Goal: Navigation & Orientation: Find specific page/section

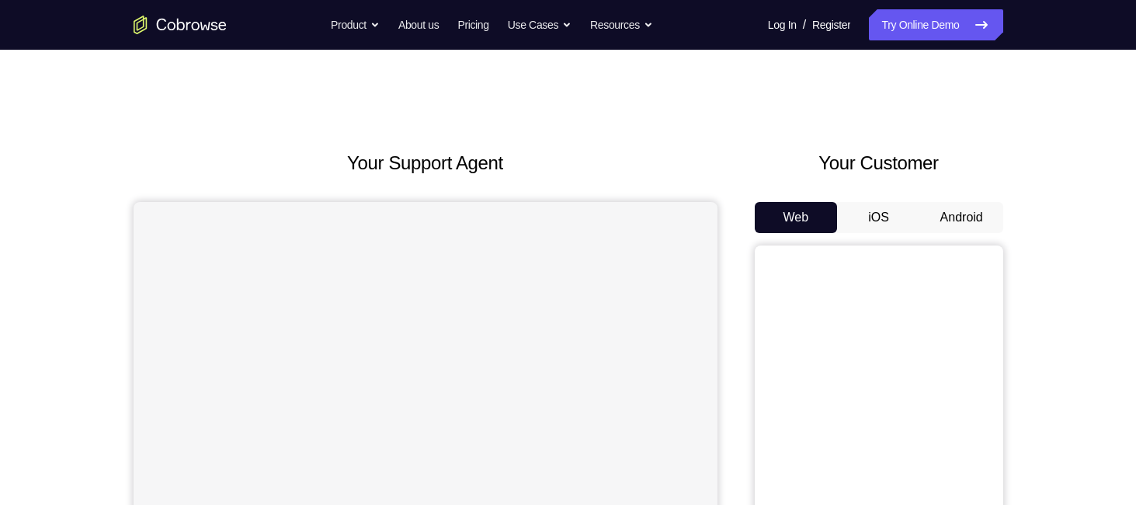
click at [972, 230] on button "Android" at bounding box center [961, 217] width 83 height 31
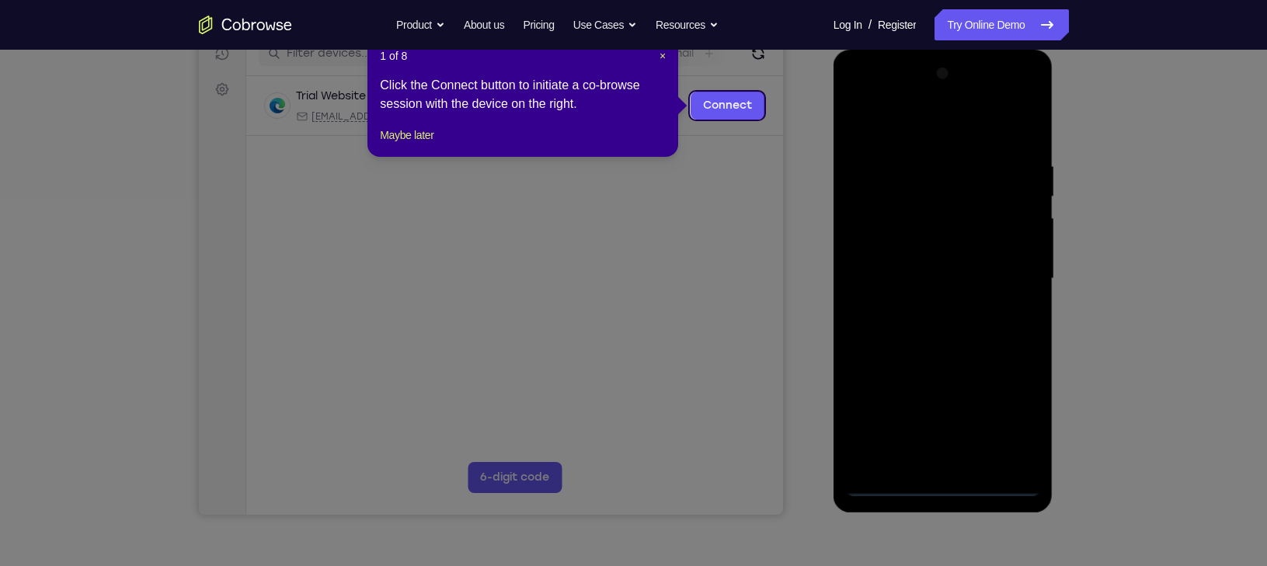
scroll to position [207, 0]
click at [662, 61] on span "×" at bounding box center [662, 56] width 6 height 12
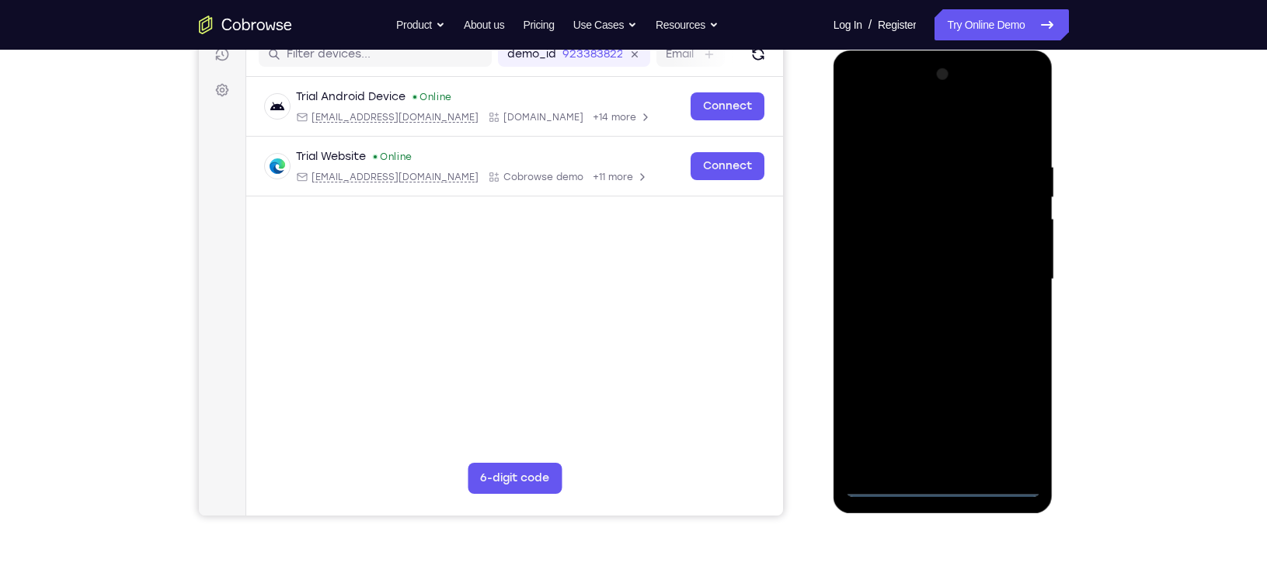
click at [942, 483] on div at bounding box center [943, 279] width 196 height 435
click at [1014, 416] on div at bounding box center [943, 279] width 196 height 435
click at [903, 131] on div at bounding box center [943, 279] width 196 height 435
click at [1014, 274] on div at bounding box center [943, 279] width 196 height 435
click at [925, 305] on div at bounding box center [943, 279] width 196 height 435
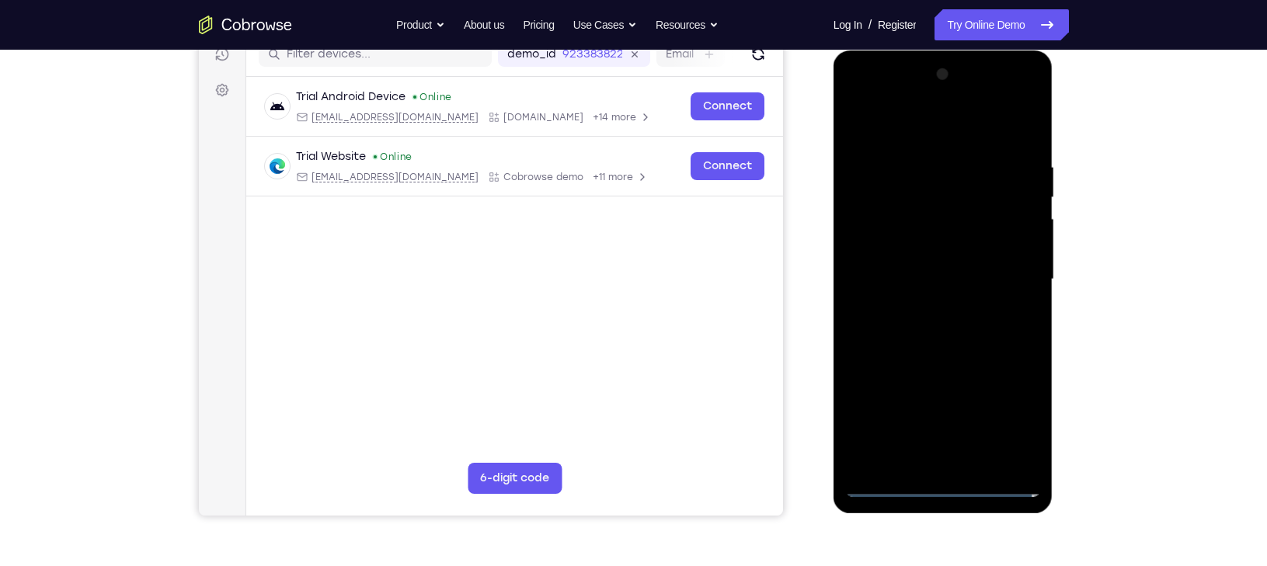
click at [963, 262] on div at bounding box center [943, 279] width 196 height 435
click at [914, 248] on div at bounding box center [943, 279] width 196 height 435
click at [906, 271] on div at bounding box center [943, 279] width 196 height 435
click at [1004, 350] on div at bounding box center [943, 279] width 196 height 435
drag, startPoint x: 898, startPoint y: 119, endPoint x: 1116, endPoint y: 120, distance: 218.3
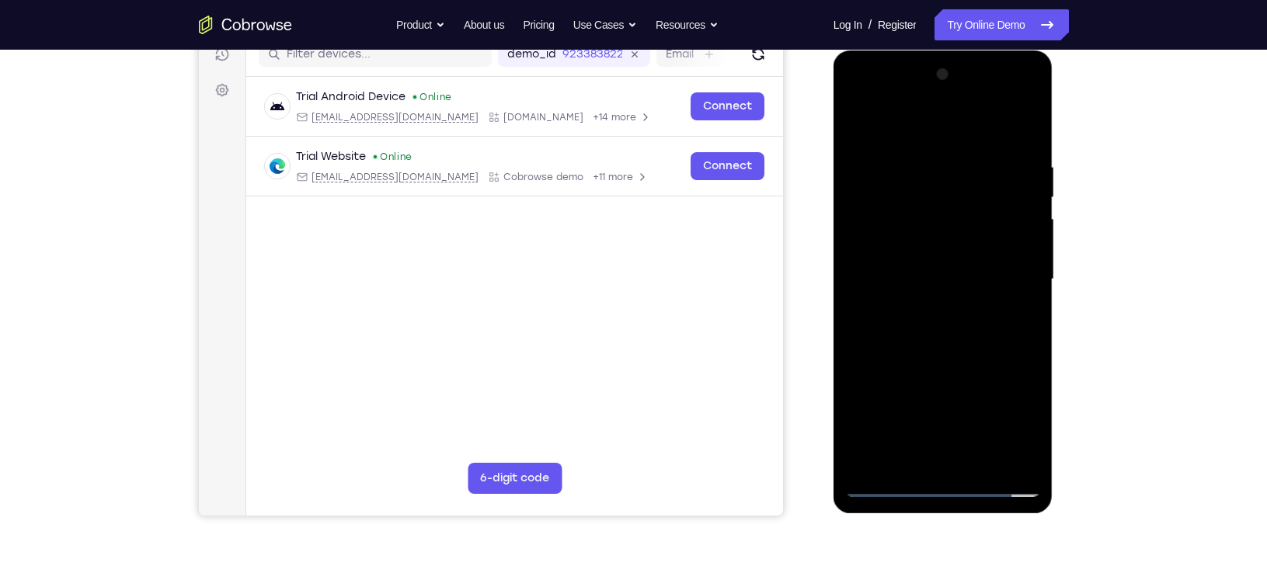
click at [1055, 120] on html "Online web based iOS Simulators and Android Emulators. Run iPhone, iPad, Mobile…" at bounding box center [943, 283] width 221 height 466
drag, startPoint x: 994, startPoint y: 300, endPoint x: 983, endPoint y: 234, distance: 67.0
click at [983, 234] on div at bounding box center [943, 279] width 196 height 435
click at [1027, 277] on div at bounding box center [943, 279] width 196 height 435
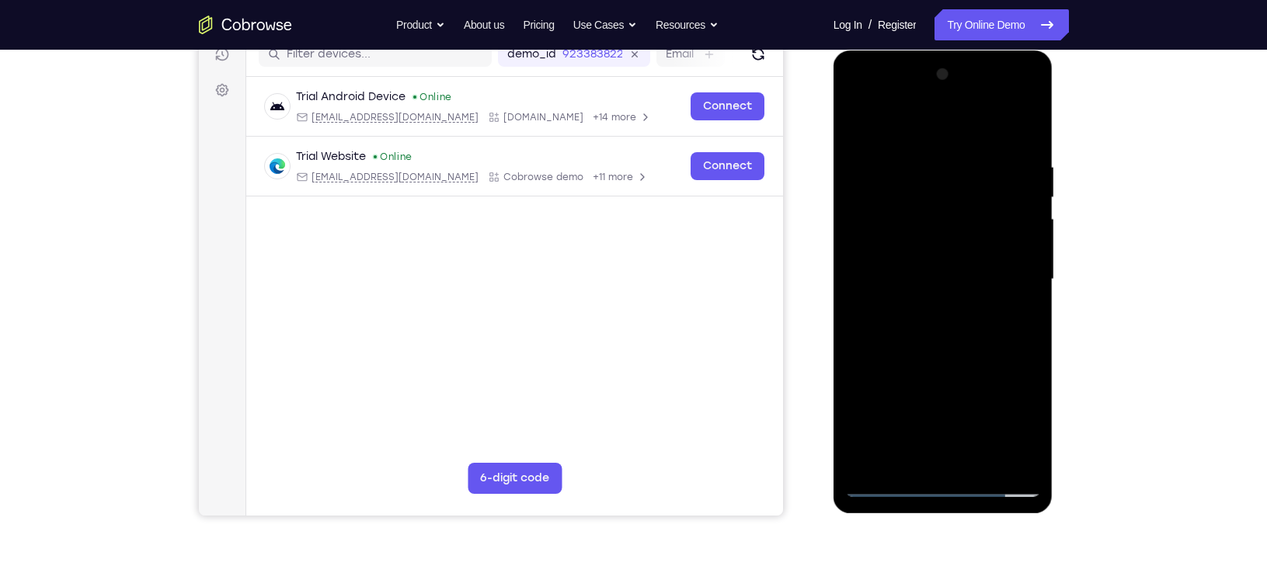
click at [858, 277] on div at bounding box center [943, 279] width 196 height 435
drag, startPoint x: 910, startPoint y: 186, endPoint x: 897, endPoint y: 322, distance: 136.5
click at [897, 322] on div at bounding box center [943, 279] width 196 height 435
click at [920, 166] on div at bounding box center [943, 279] width 196 height 435
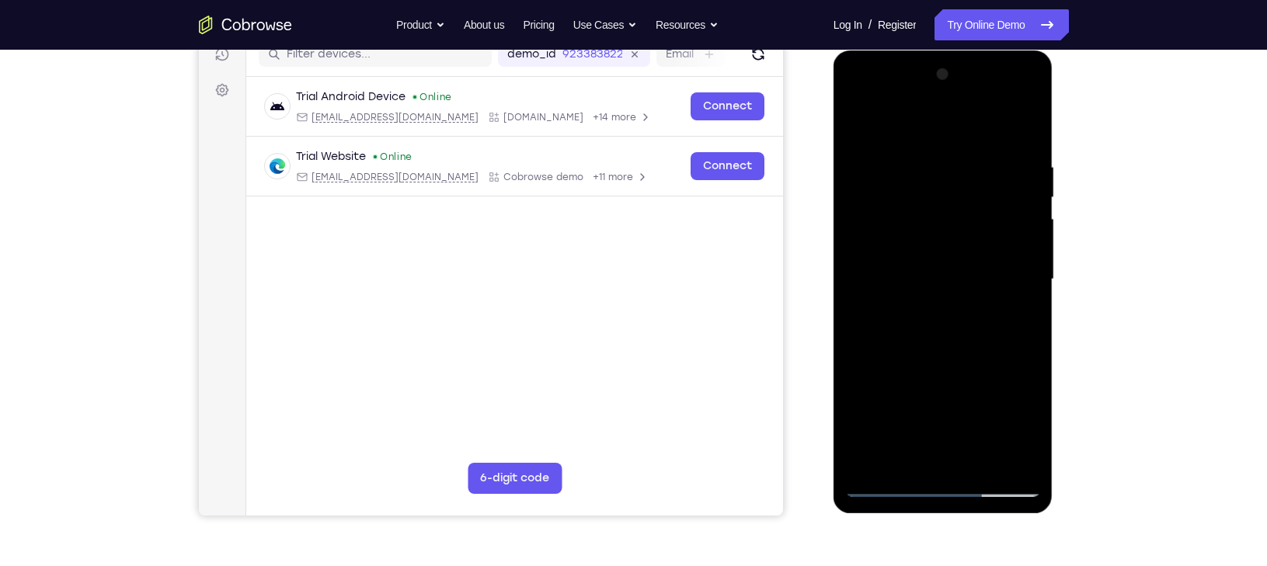
click at [1025, 126] on div at bounding box center [943, 279] width 196 height 435
click at [987, 329] on div at bounding box center [943, 279] width 196 height 435
click at [966, 162] on div at bounding box center [943, 279] width 196 height 435
click at [1004, 456] on div at bounding box center [943, 279] width 196 height 435
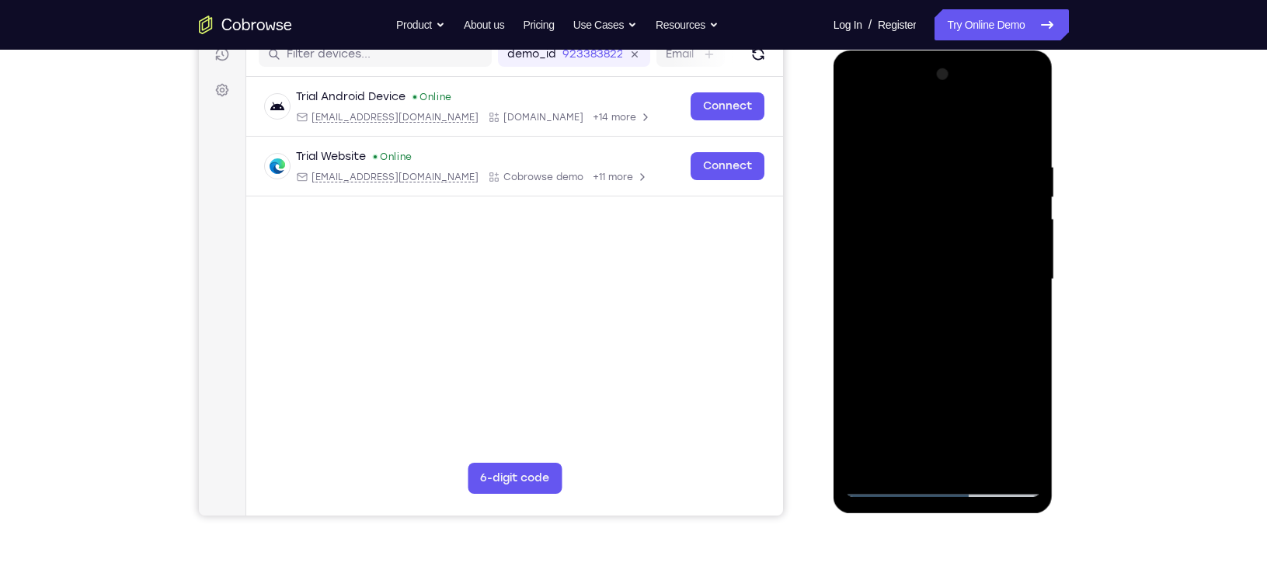
click at [1018, 126] on div at bounding box center [943, 279] width 196 height 435
drag, startPoint x: 968, startPoint y: 356, endPoint x: 945, endPoint y: 195, distance: 162.5
click at [945, 195] on div at bounding box center [943, 279] width 196 height 435
drag, startPoint x: 935, startPoint y: 377, endPoint x: 948, endPoint y: 119, distance: 258.2
click at [948, 119] on div at bounding box center [943, 279] width 196 height 435
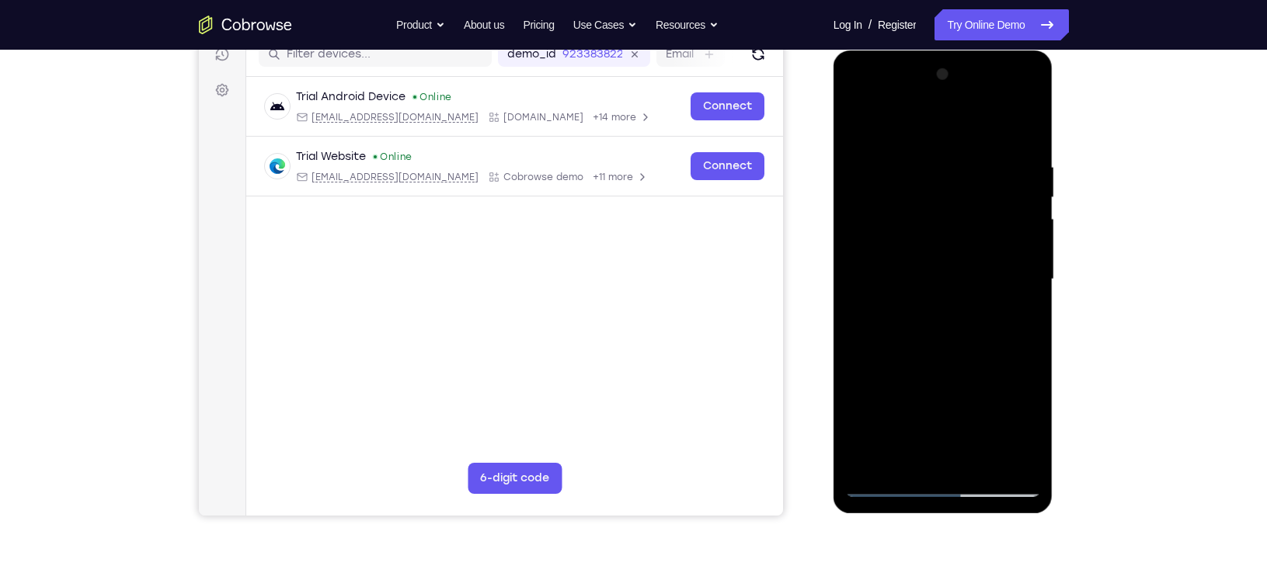
drag, startPoint x: 964, startPoint y: 381, endPoint x: 941, endPoint y: 106, distance: 276.7
click at [941, 106] on div at bounding box center [943, 279] width 196 height 435
click at [1028, 223] on div at bounding box center [943, 279] width 196 height 435
click at [1029, 222] on div at bounding box center [943, 279] width 196 height 435
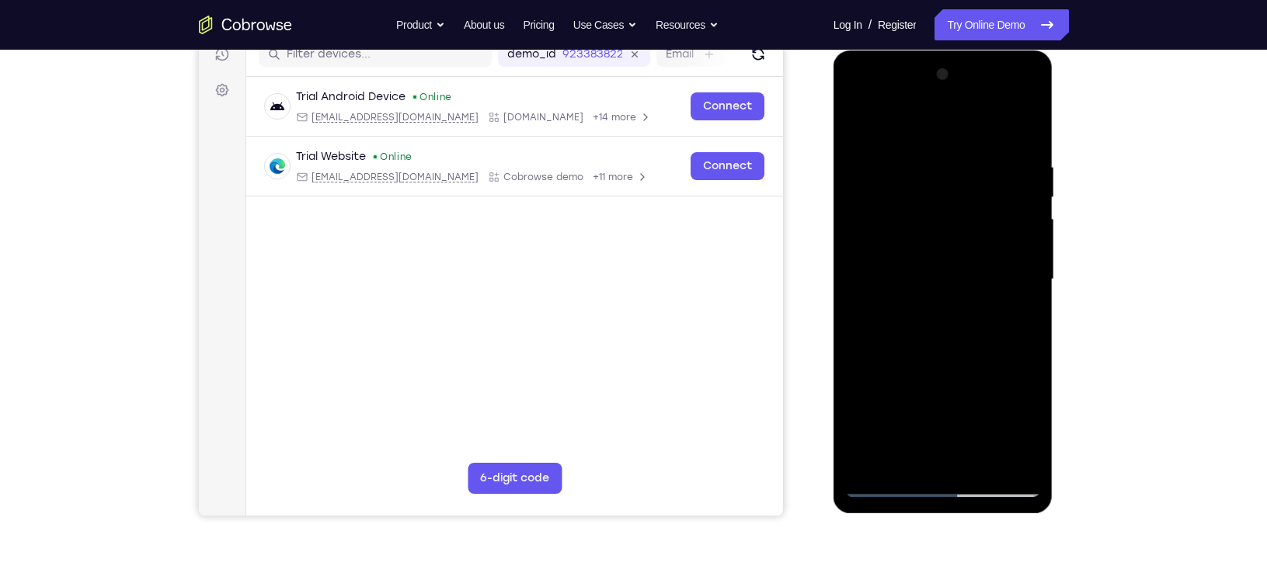
drag, startPoint x: 962, startPoint y: 182, endPoint x: 954, endPoint y: 311, distance: 129.2
click at [954, 311] on div at bounding box center [943, 279] width 196 height 435
click at [1026, 346] on div at bounding box center [943, 279] width 196 height 435
click at [854, 357] on div at bounding box center [943, 279] width 196 height 435
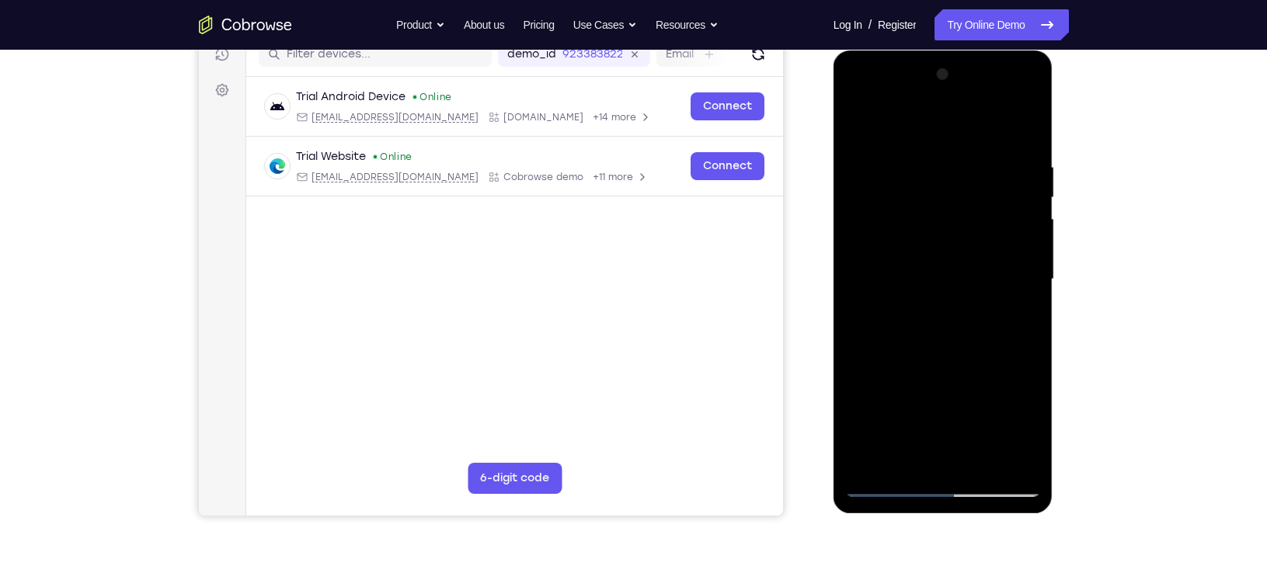
click at [854, 357] on div at bounding box center [943, 279] width 196 height 435
click at [855, 350] on div at bounding box center [943, 279] width 196 height 435
click at [882, 228] on div at bounding box center [943, 279] width 196 height 435
drag, startPoint x: 968, startPoint y: 162, endPoint x: 956, endPoint y: 341, distance: 179.8
click at [956, 341] on div at bounding box center [943, 279] width 196 height 435
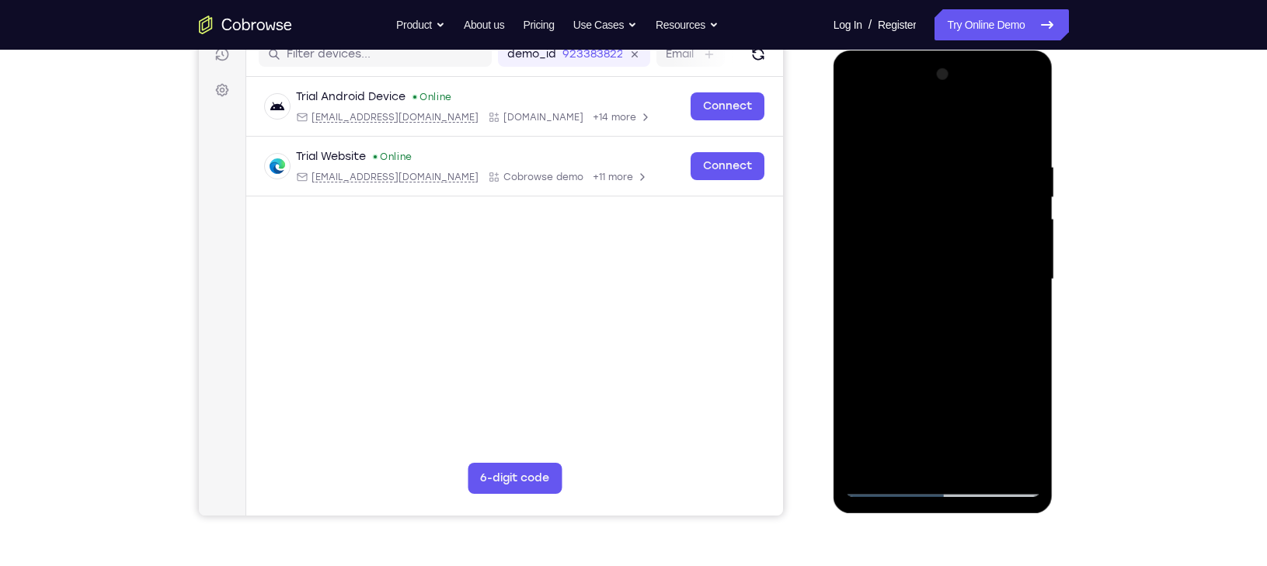
click at [1004, 318] on div at bounding box center [943, 279] width 196 height 435
click at [858, 120] on div at bounding box center [943, 279] width 196 height 435
click at [883, 176] on div at bounding box center [943, 279] width 196 height 435
click at [1021, 132] on div at bounding box center [943, 279] width 196 height 435
click at [992, 464] on div at bounding box center [943, 279] width 196 height 435
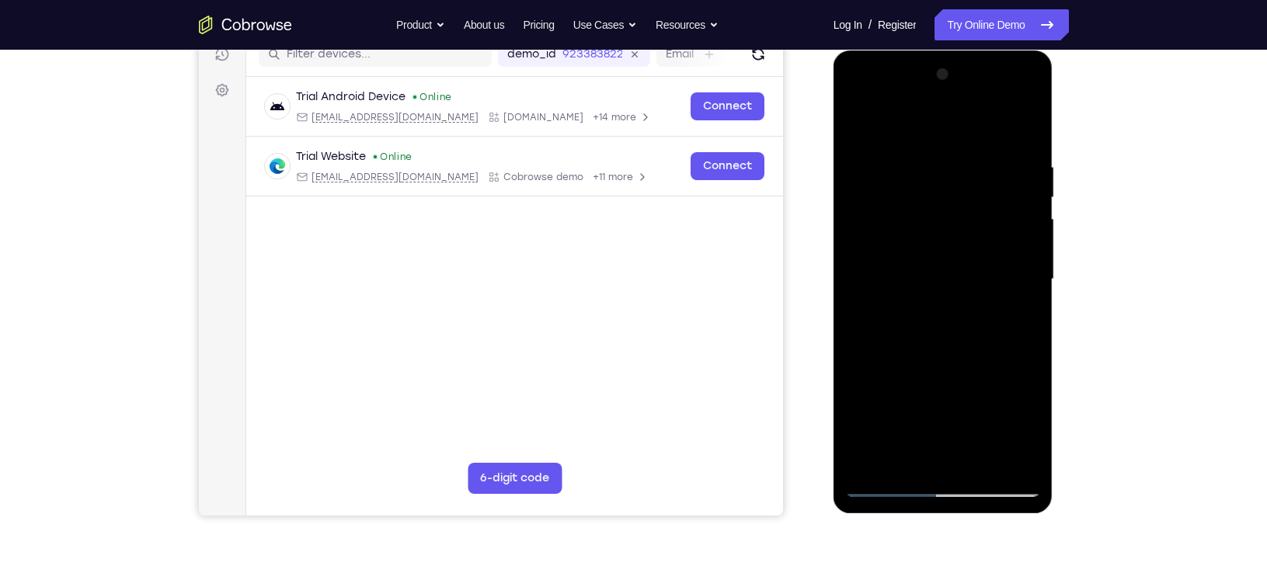
click at [992, 464] on div at bounding box center [943, 279] width 196 height 435
click at [921, 362] on div at bounding box center [943, 279] width 196 height 435
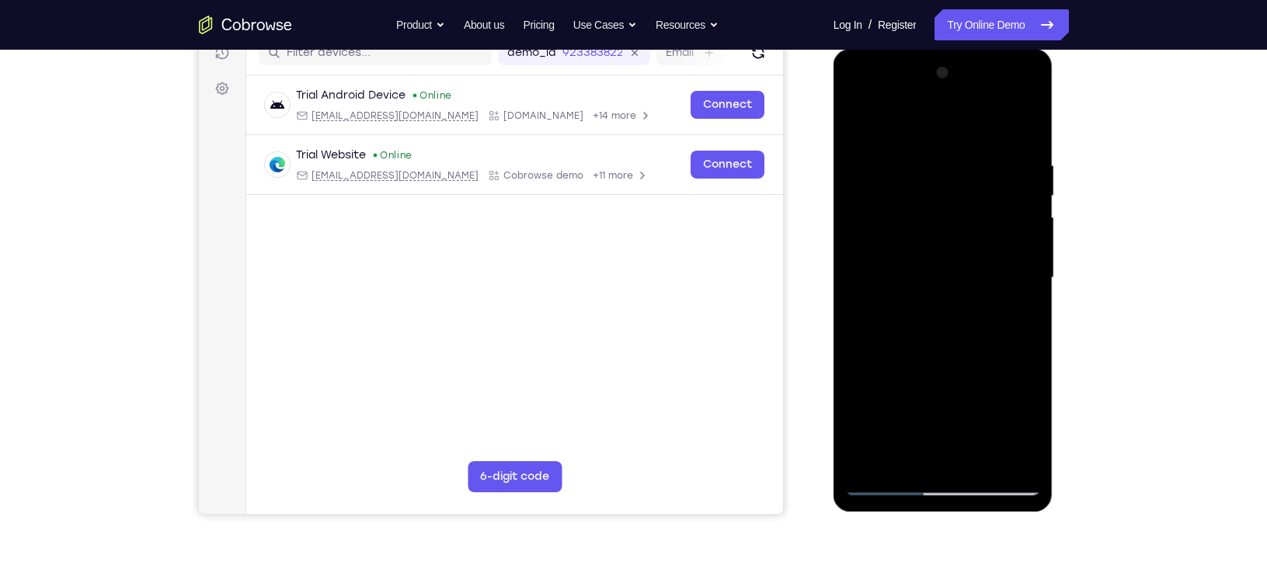
scroll to position [209, 0]
click at [937, 268] on div at bounding box center [943, 277] width 196 height 435
click at [1004, 96] on div at bounding box center [943, 277] width 196 height 435
click at [894, 93] on div at bounding box center [943, 277] width 196 height 435
click at [921, 195] on div at bounding box center [943, 277] width 196 height 435
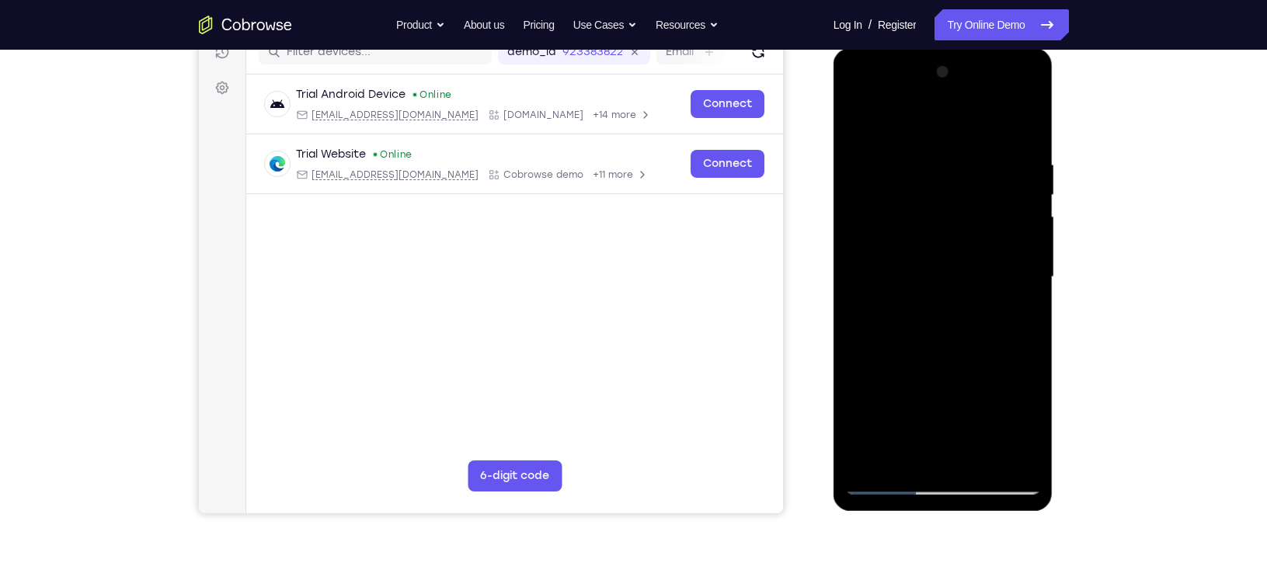
click at [944, 330] on div at bounding box center [943, 277] width 196 height 435
click at [921, 190] on div at bounding box center [943, 277] width 196 height 435
click at [923, 231] on div at bounding box center [943, 277] width 196 height 435
click at [927, 243] on div at bounding box center [943, 277] width 196 height 435
click at [861, 301] on div at bounding box center [943, 277] width 196 height 435
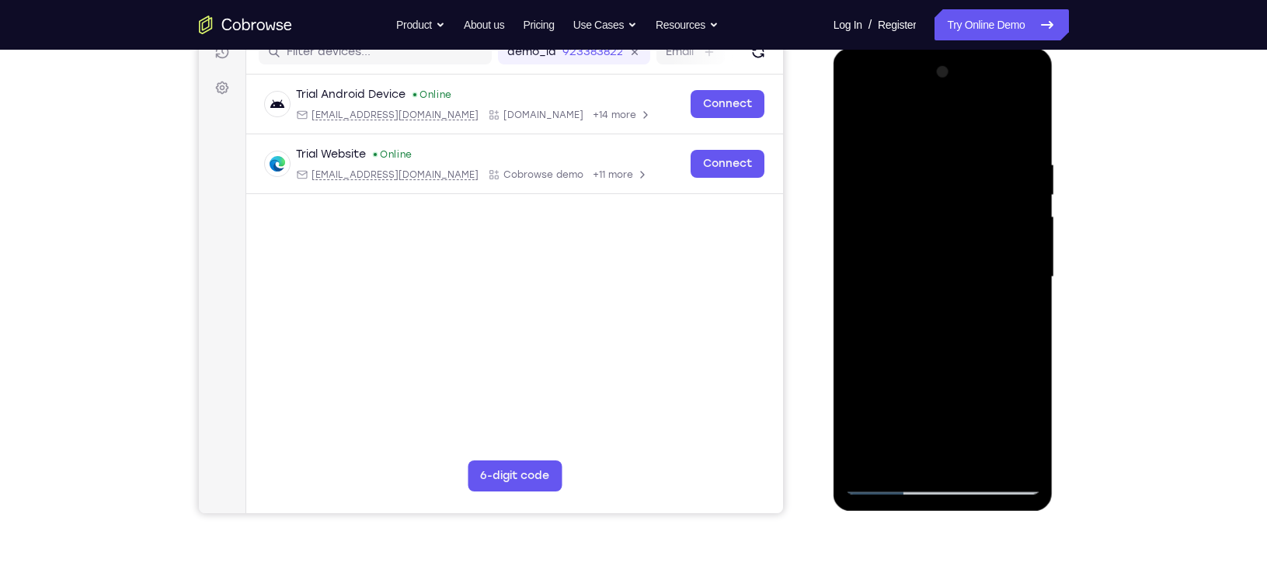
click at [861, 185] on div at bounding box center [943, 277] width 196 height 435
click at [889, 180] on div at bounding box center [943, 277] width 196 height 435
click at [1008, 90] on div at bounding box center [943, 277] width 196 height 435
click at [905, 117] on div at bounding box center [943, 277] width 196 height 435
click at [900, 451] on div at bounding box center [943, 277] width 196 height 435
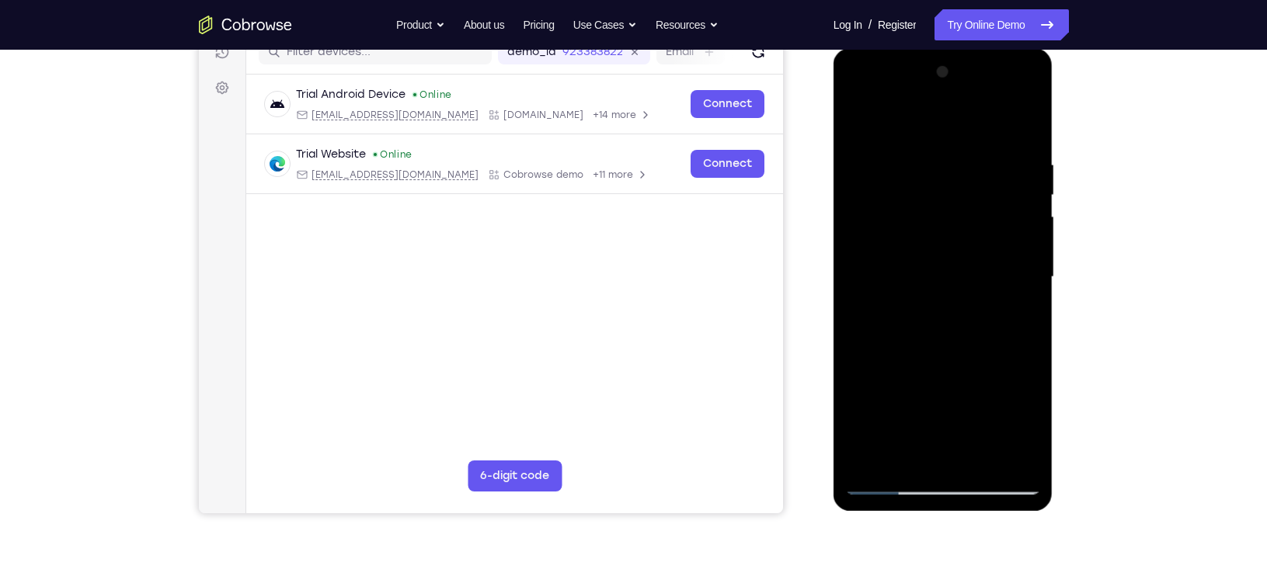
click at [955, 347] on div at bounding box center [943, 277] width 196 height 435
click at [903, 456] on div at bounding box center [943, 277] width 196 height 435
click at [985, 363] on div at bounding box center [943, 277] width 196 height 435
click at [860, 122] on div at bounding box center [943, 277] width 196 height 435
click at [1021, 239] on div at bounding box center [943, 277] width 196 height 435
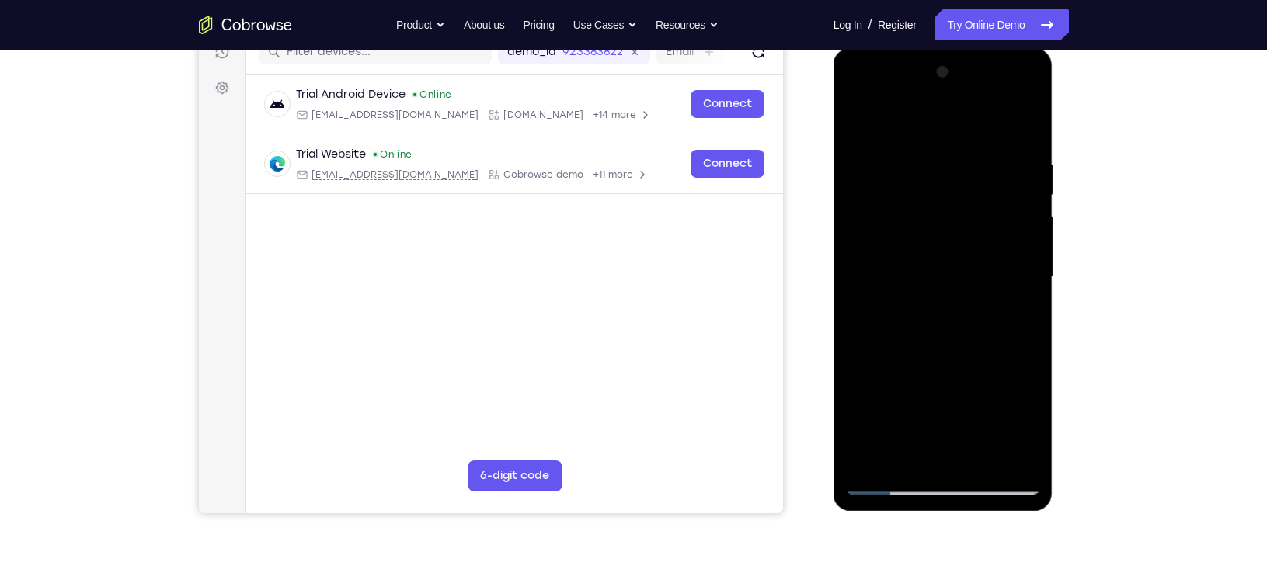
click at [859, 114] on div at bounding box center [943, 277] width 196 height 435
drag, startPoint x: 941, startPoint y: 421, endPoint x: 919, endPoint y: 199, distance: 223.3
click at [919, 199] on div at bounding box center [943, 277] width 196 height 435
click at [931, 454] on div at bounding box center [943, 277] width 196 height 435
click at [923, 120] on div at bounding box center [943, 277] width 196 height 435
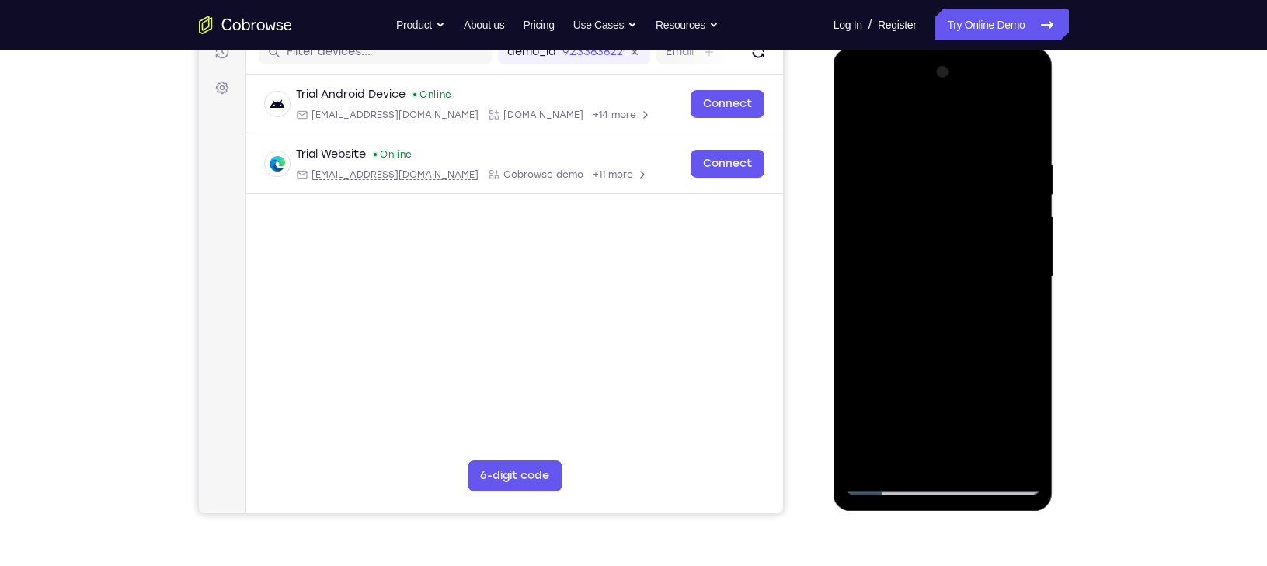
click at [886, 481] on div at bounding box center [943, 277] width 196 height 435
click at [867, 121] on div at bounding box center [943, 277] width 196 height 435
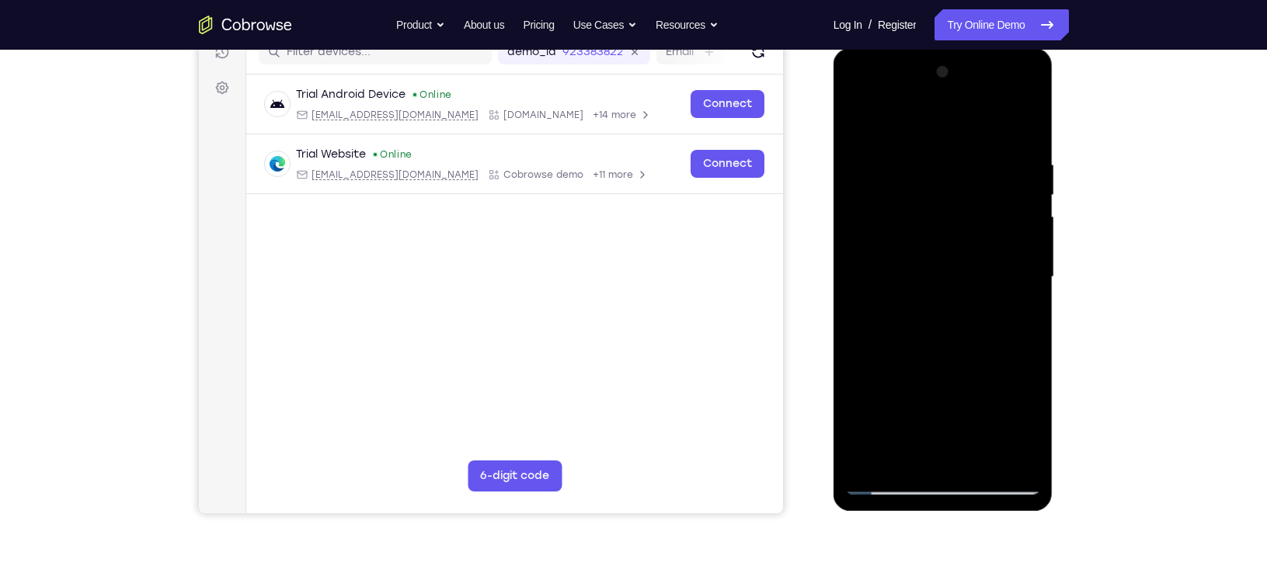
click at [932, 158] on div at bounding box center [943, 277] width 196 height 435
click at [981, 169] on div at bounding box center [943, 277] width 196 height 435
click at [900, 117] on div at bounding box center [943, 277] width 196 height 435
click at [1004, 322] on div at bounding box center [943, 277] width 196 height 435
click at [859, 121] on div at bounding box center [943, 277] width 196 height 435
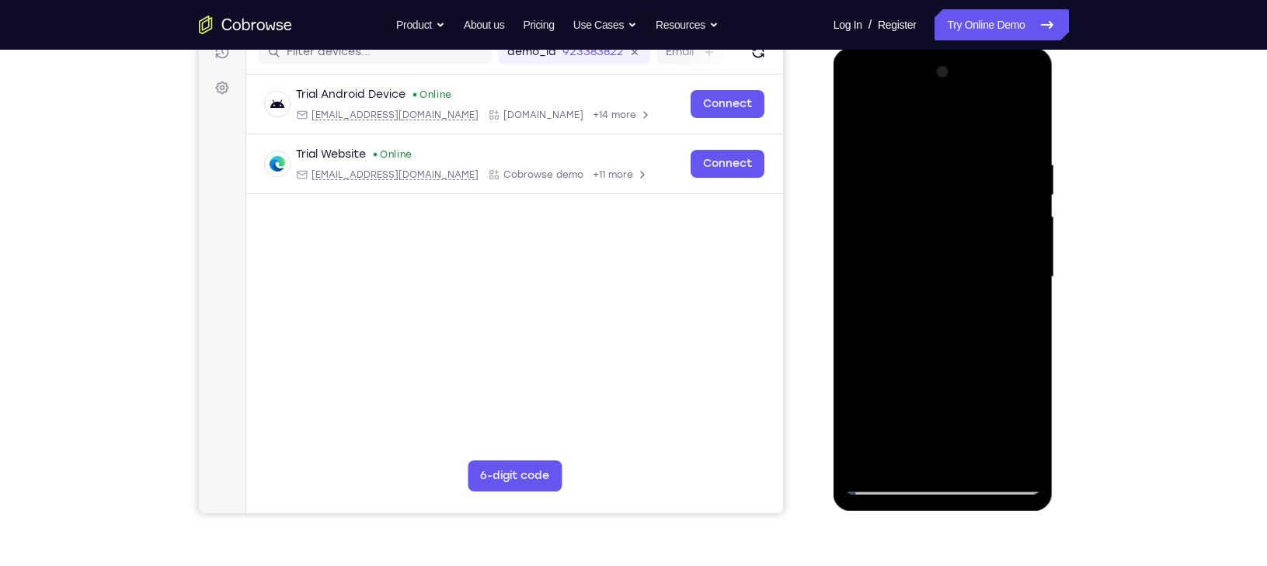
click at [859, 121] on div at bounding box center [943, 277] width 196 height 435
drag, startPoint x: 859, startPoint y: 121, endPoint x: 1015, endPoint y: 126, distance: 156.2
click at [1015, 126] on div at bounding box center [943, 277] width 196 height 435
click at [1028, 125] on div at bounding box center [943, 277] width 196 height 435
drag, startPoint x: 1008, startPoint y: 155, endPoint x: 938, endPoint y: 156, distance: 69.9
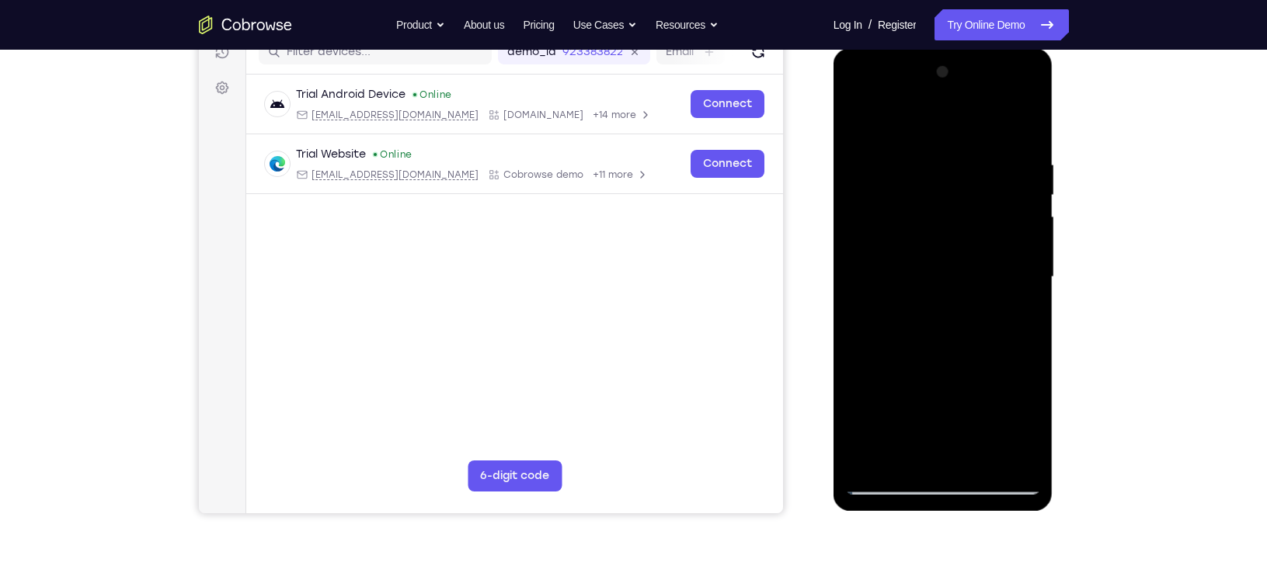
click at [938, 156] on div at bounding box center [943, 277] width 196 height 435
click at [944, 148] on div at bounding box center [943, 277] width 196 height 435
click at [1028, 125] on div at bounding box center [943, 277] width 196 height 435
drag, startPoint x: 1027, startPoint y: 165, endPoint x: 938, endPoint y: 169, distance: 89.4
click at [938, 169] on div at bounding box center [943, 277] width 196 height 435
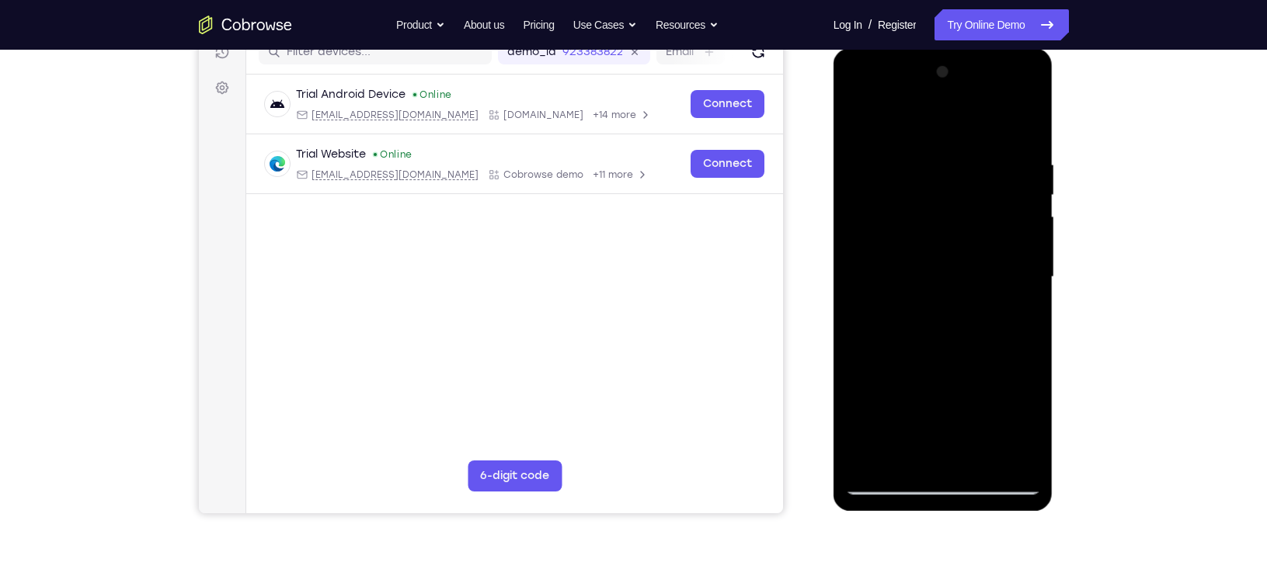
click at [954, 168] on div at bounding box center [943, 277] width 196 height 435
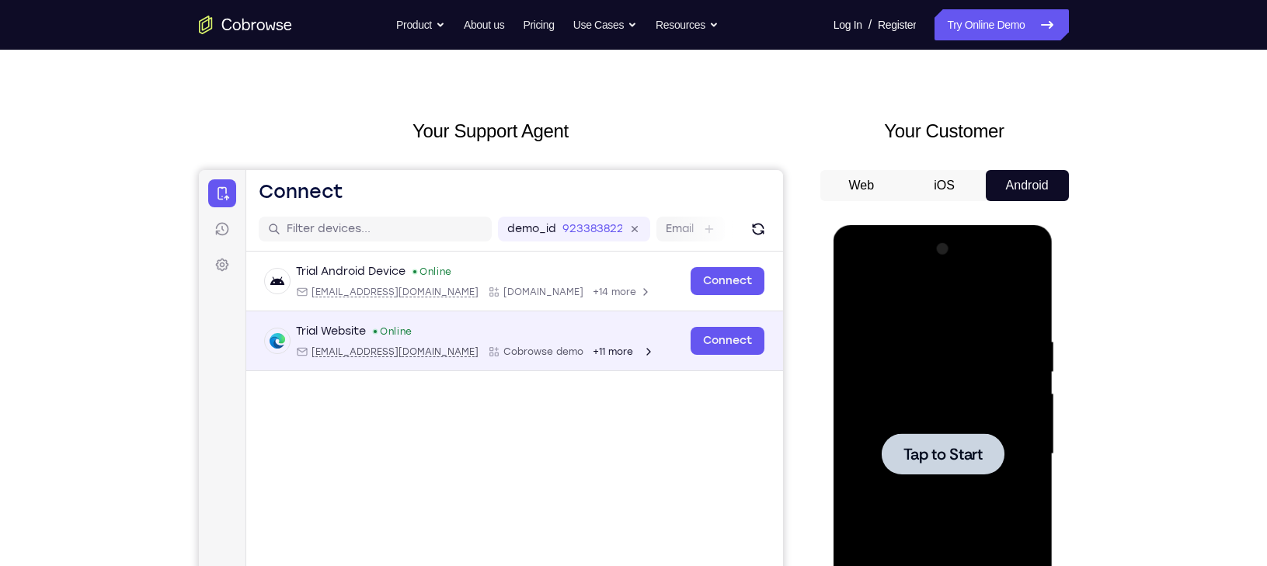
scroll to position [28, 0]
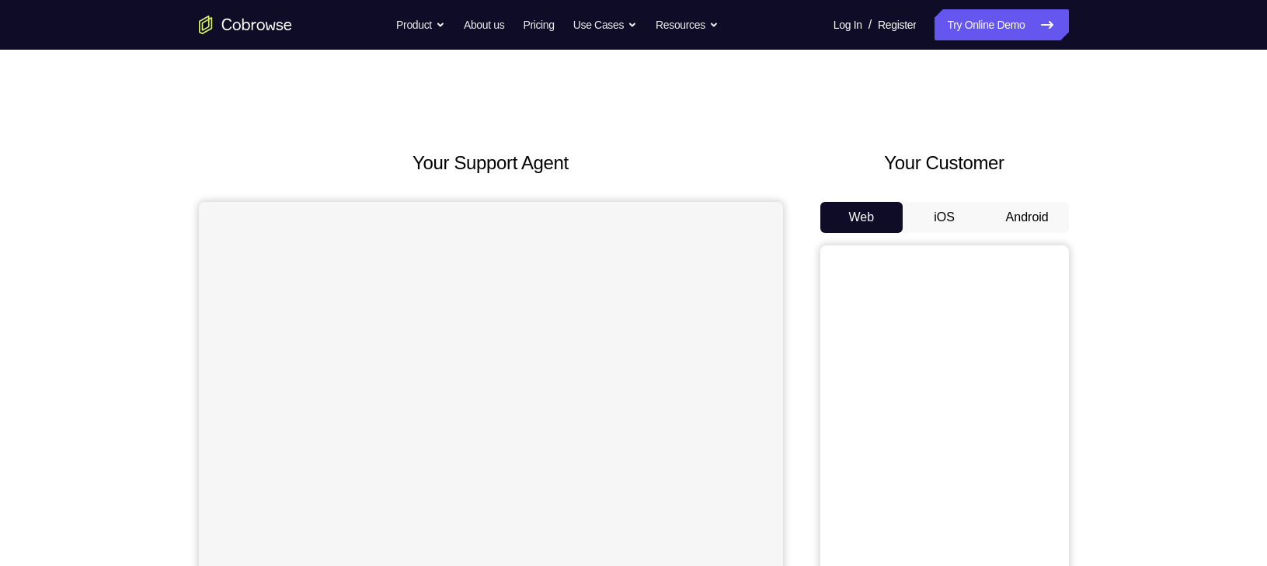
click at [1018, 202] on button "Android" at bounding box center [1027, 217] width 83 height 31
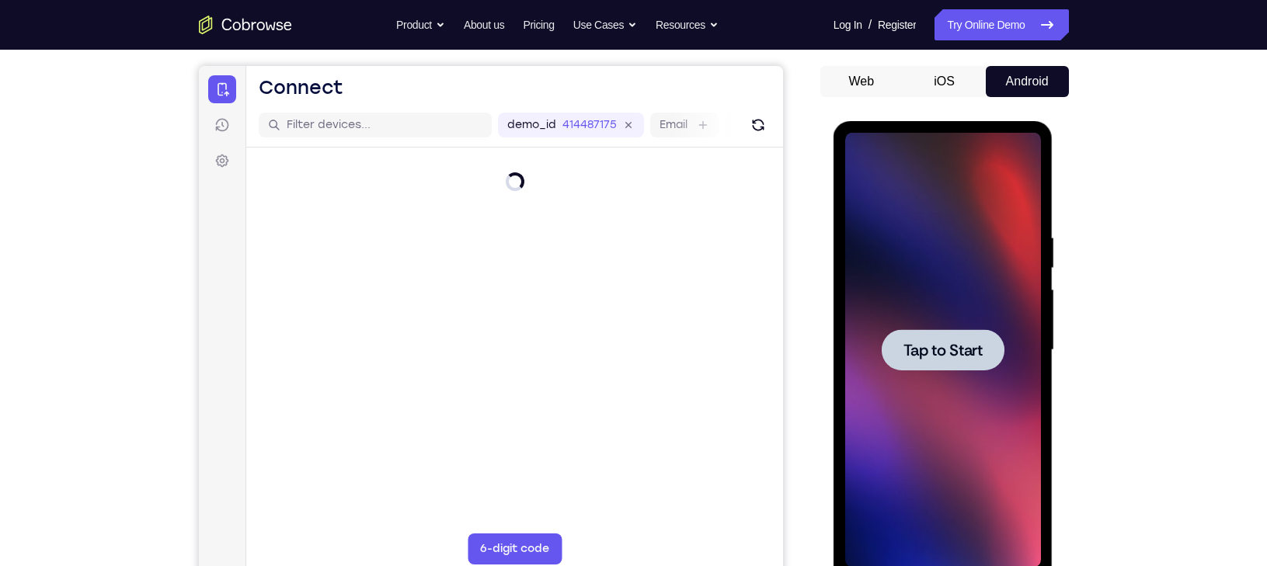
scroll to position [225, 0]
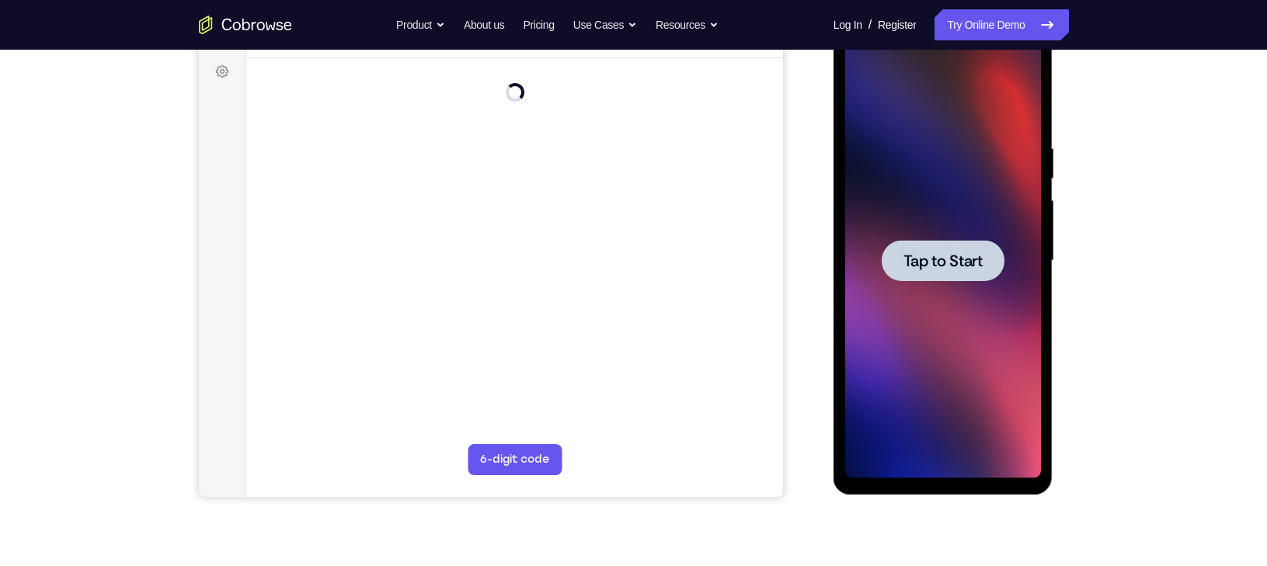
click at [927, 231] on div at bounding box center [943, 260] width 196 height 435
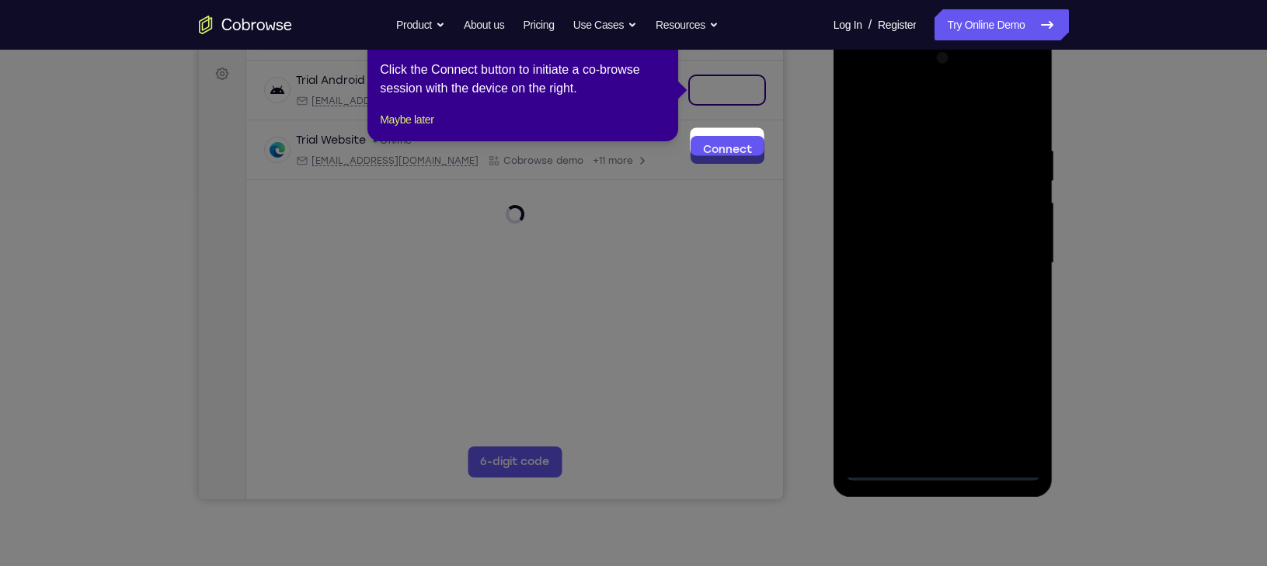
scroll to position [166, 0]
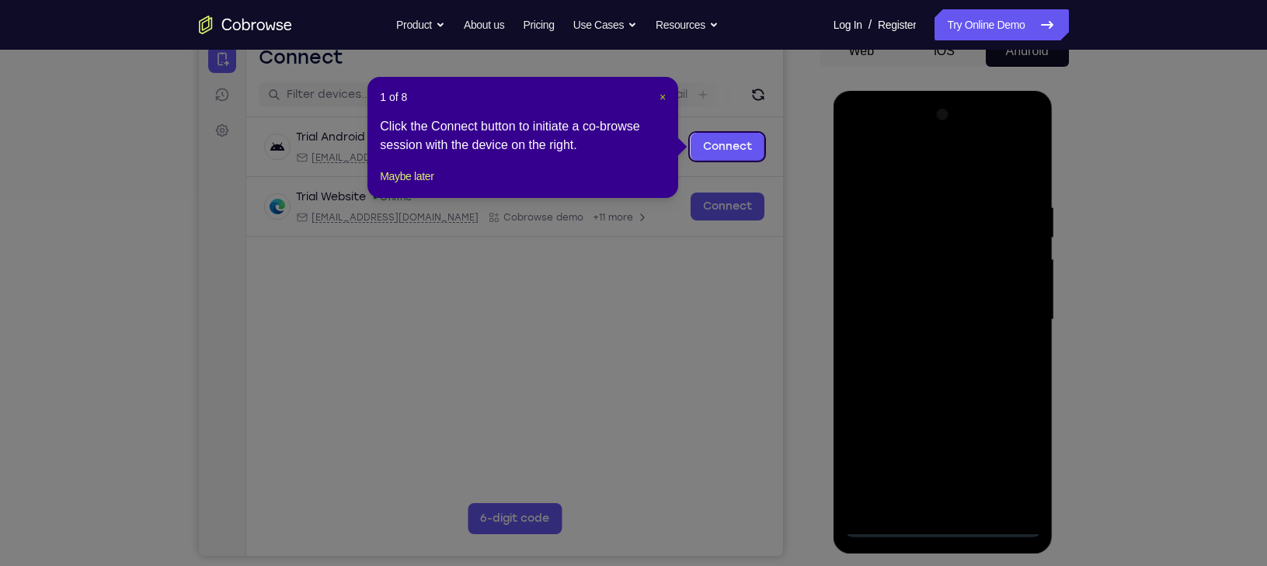
click at [663, 99] on div "1 of 8 × Click the Connect button to initiate a co-browse session with the devi…" at bounding box center [522, 137] width 311 height 121
click at [663, 99] on span "×" at bounding box center [662, 97] width 6 height 12
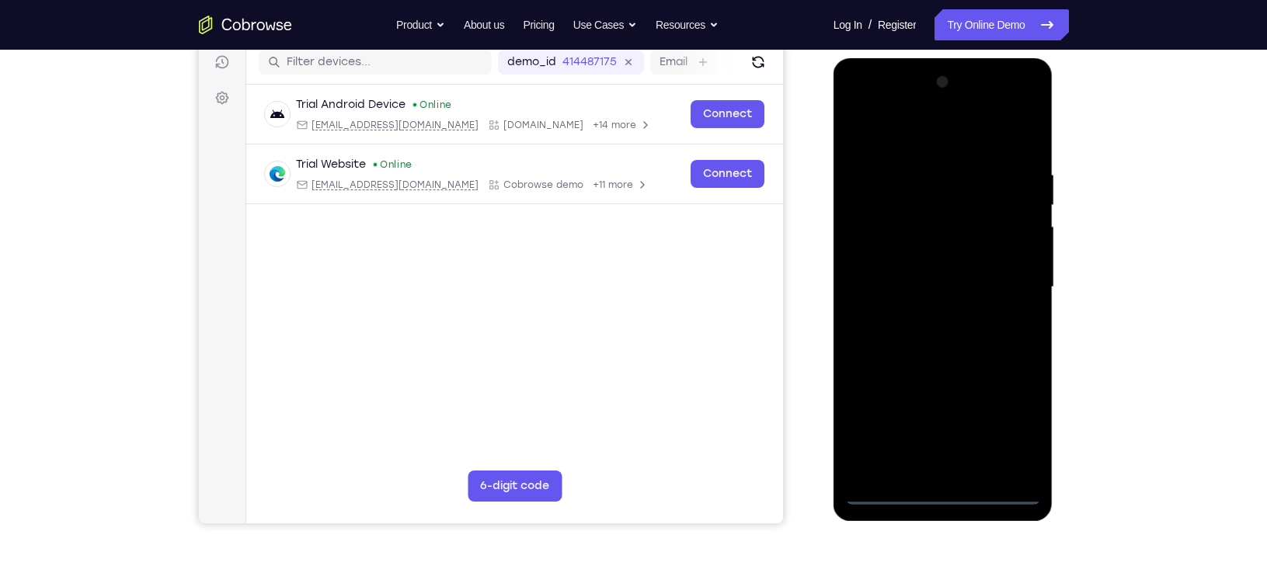
scroll to position [200, 0]
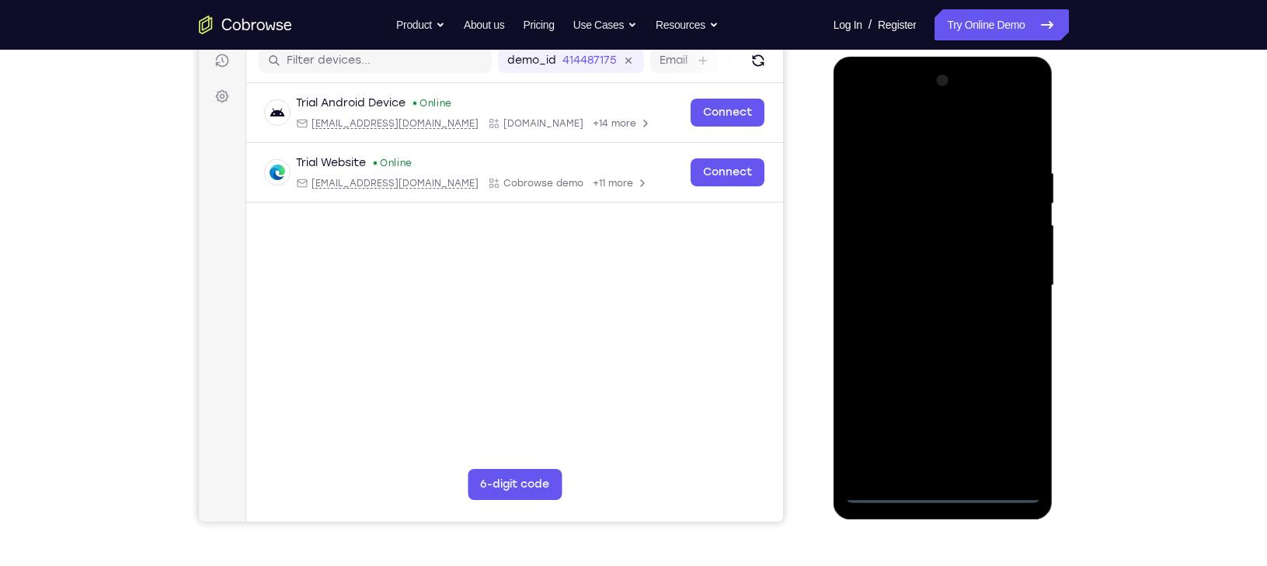
click at [948, 493] on div at bounding box center [943, 285] width 196 height 435
click at [1021, 434] on div at bounding box center [943, 285] width 196 height 435
click at [886, 123] on div at bounding box center [943, 285] width 196 height 435
click at [1021, 261] on div at bounding box center [943, 285] width 196 height 435
click at [1020, 266] on div at bounding box center [943, 285] width 196 height 435
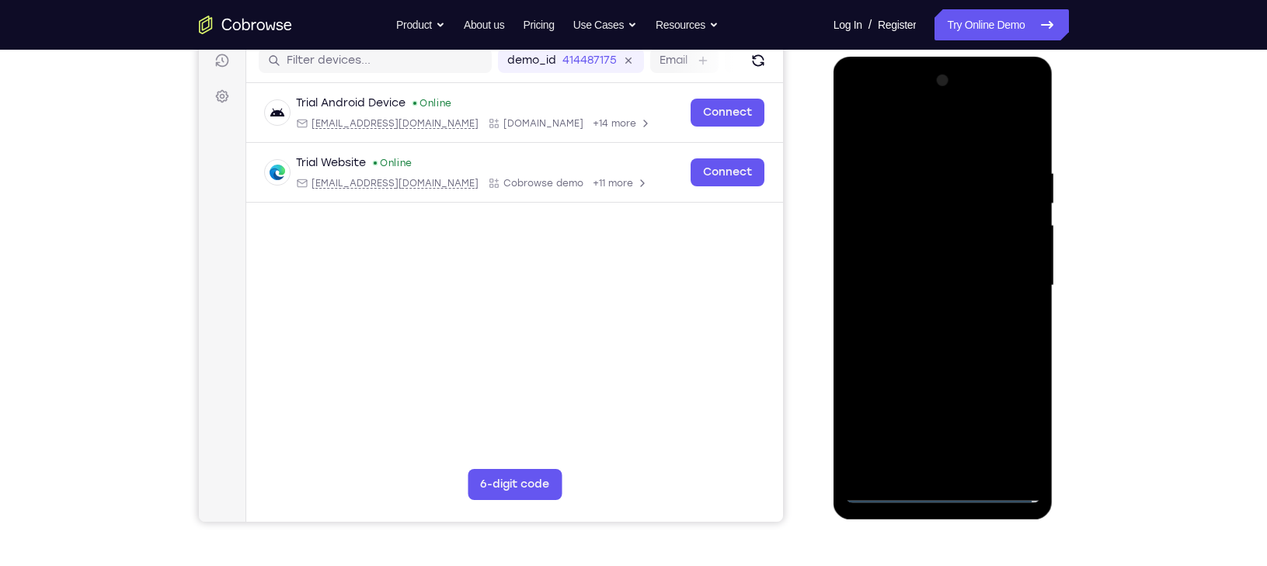
click at [885, 485] on div at bounding box center [943, 285] width 196 height 435
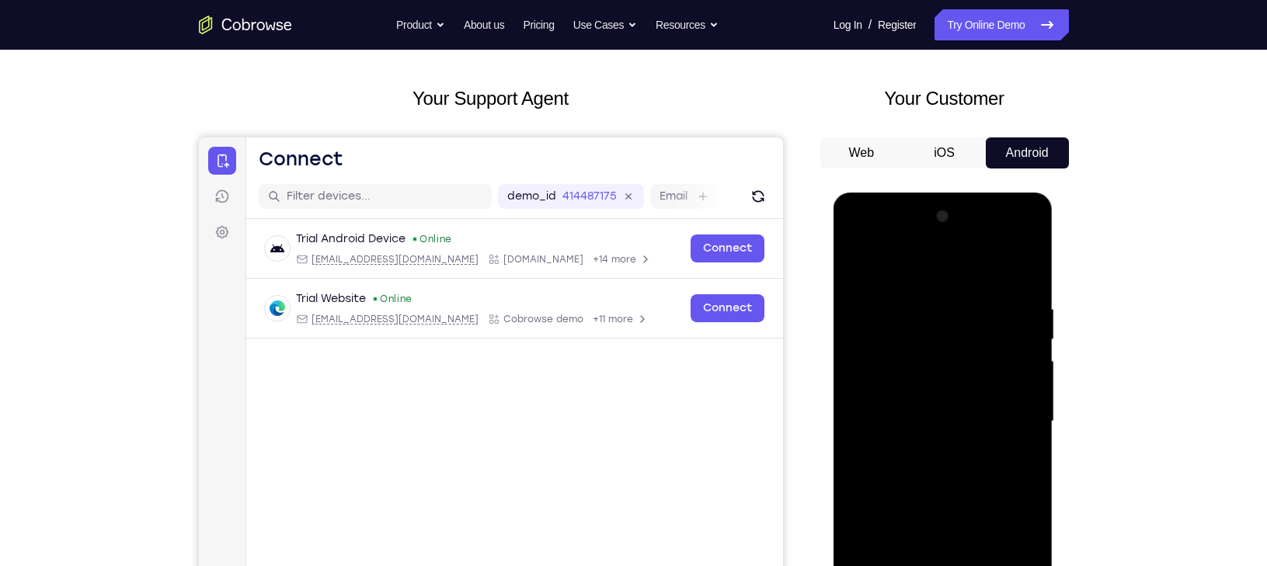
scroll to position [37, 0]
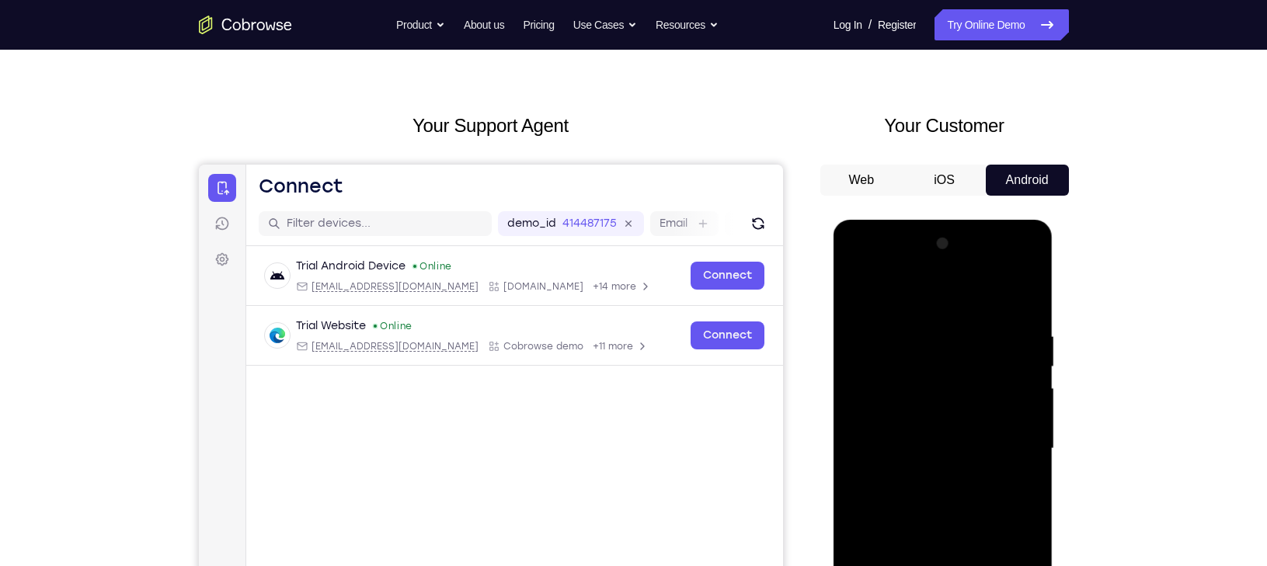
click at [929, 184] on button "iOS" at bounding box center [944, 180] width 83 height 31
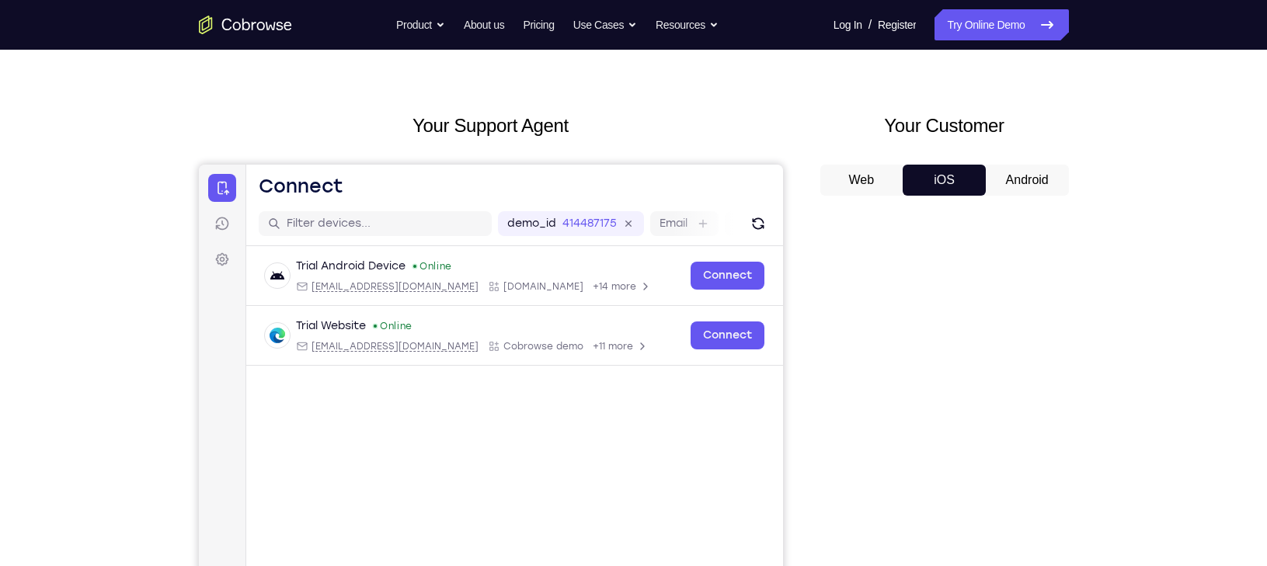
click at [1033, 172] on button "Android" at bounding box center [1027, 180] width 83 height 31
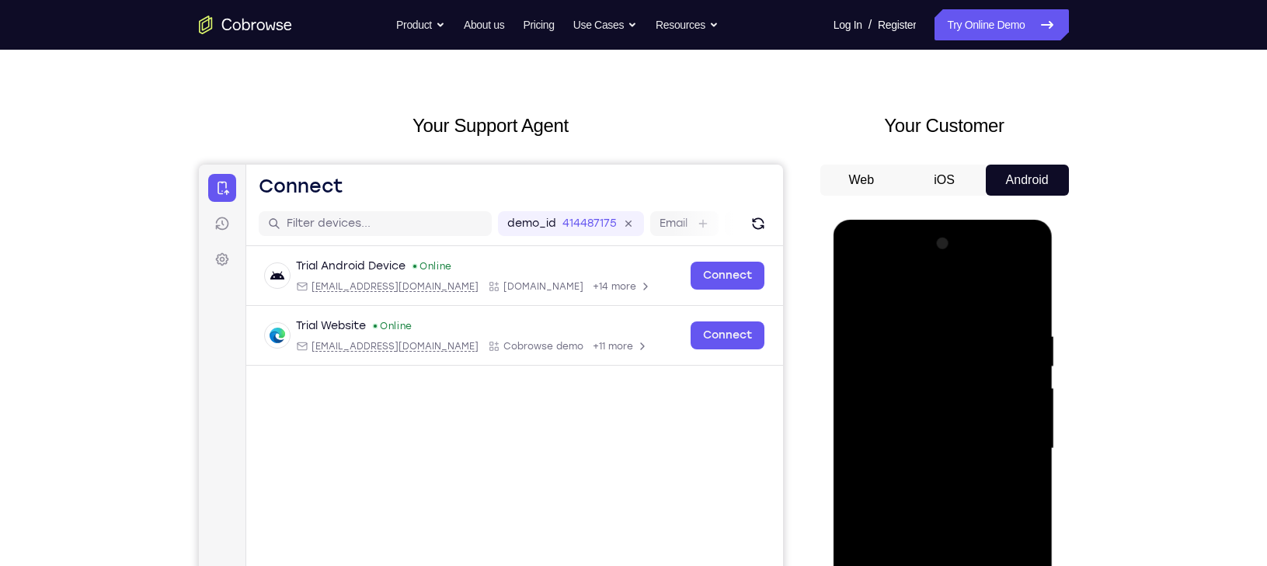
scroll to position [0, 0]
click at [1033, 172] on button "Android" at bounding box center [1027, 180] width 83 height 31
click at [761, 222] on icon "Refresh" at bounding box center [757, 223] width 12 height 12
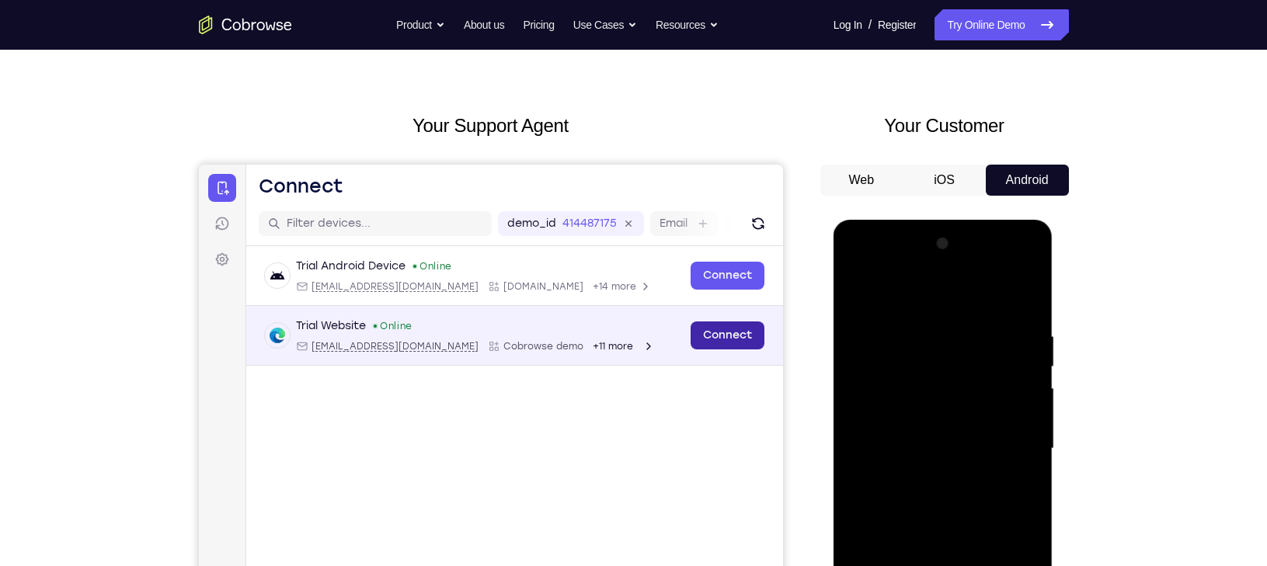
click at [739, 325] on link "Connect" at bounding box center [727, 336] width 74 height 28
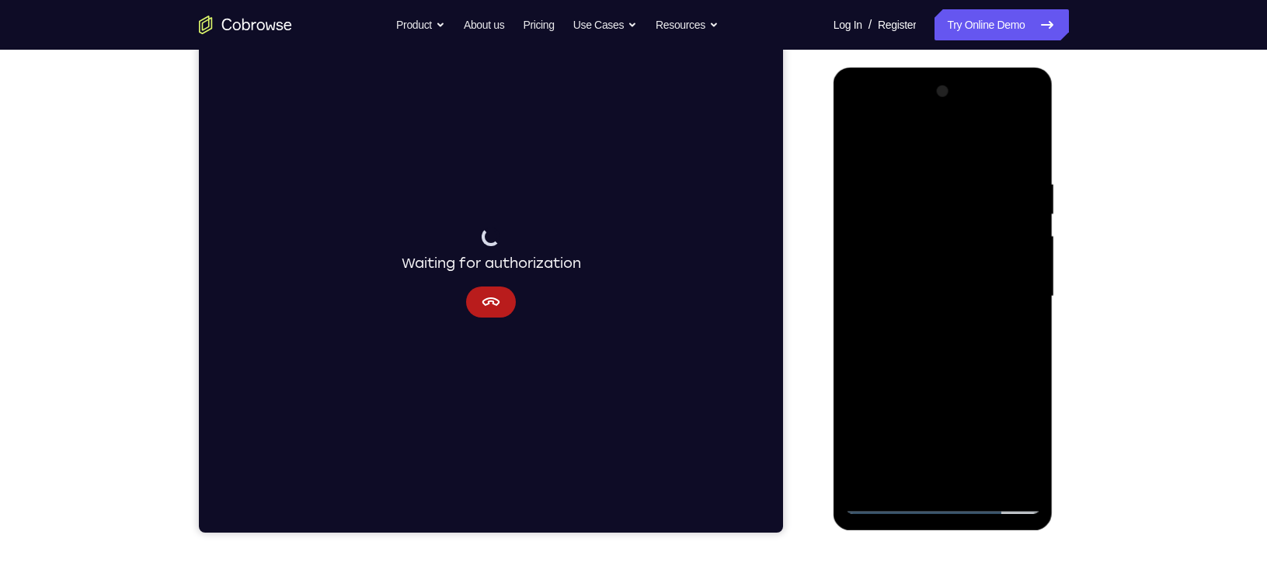
scroll to position [190, 0]
click at [946, 179] on div at bounding box center [943, 295] width 196 height 435
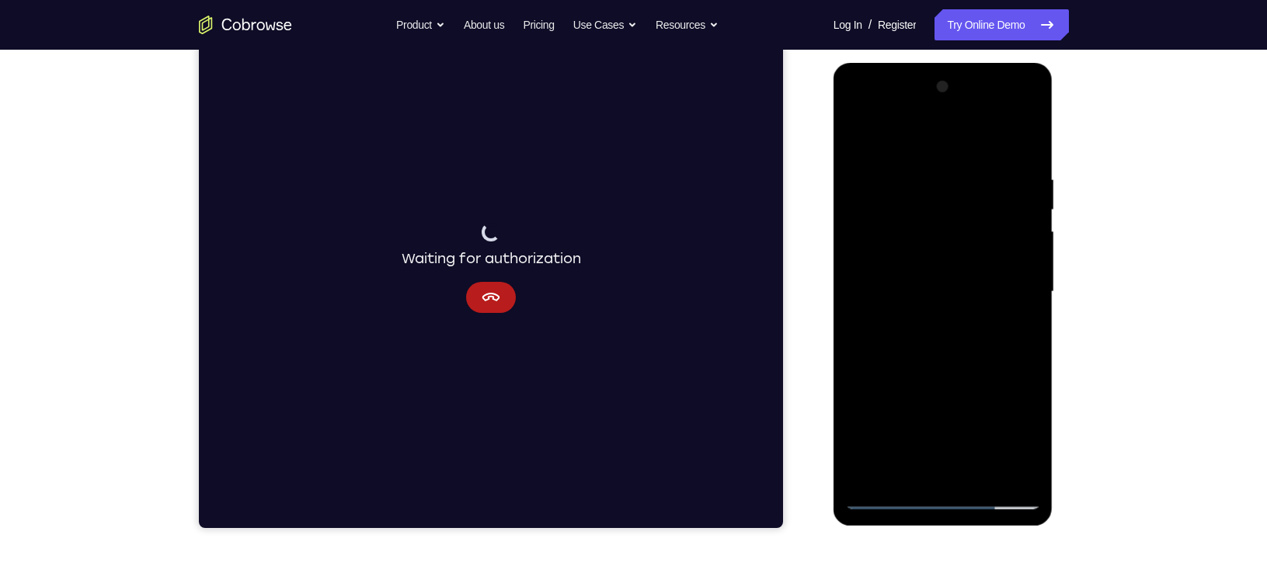
scroll to position [186, 0]
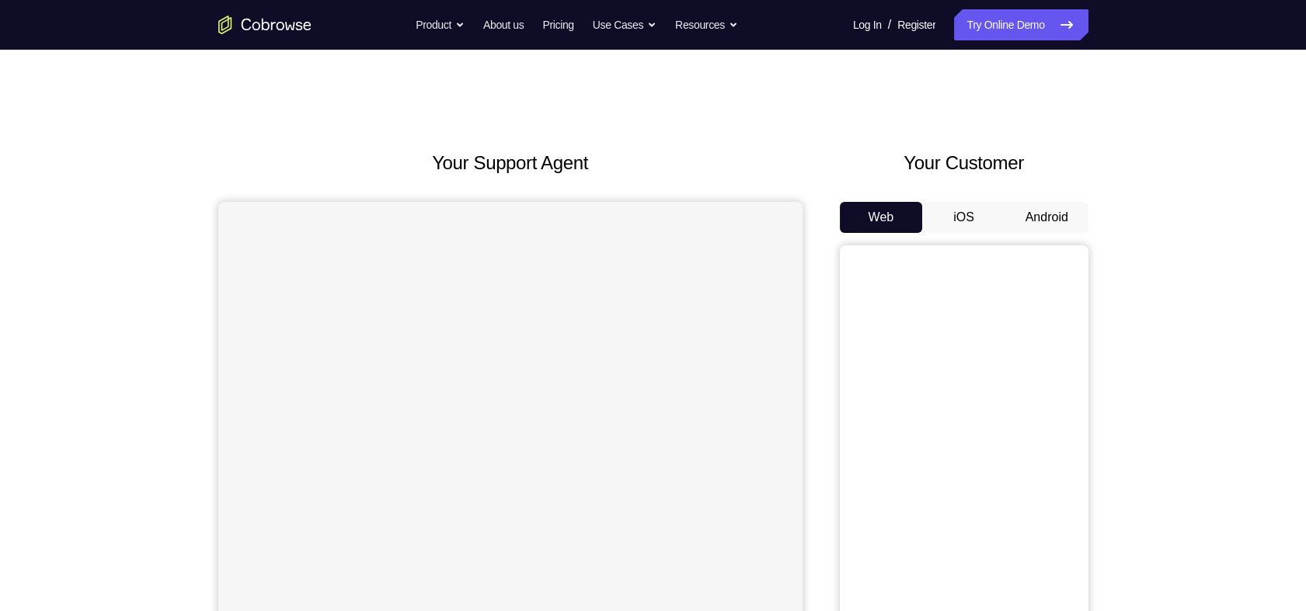
click at [1059, 218] on button "Android" at bounding box center [1046, 217] width 83 height 31
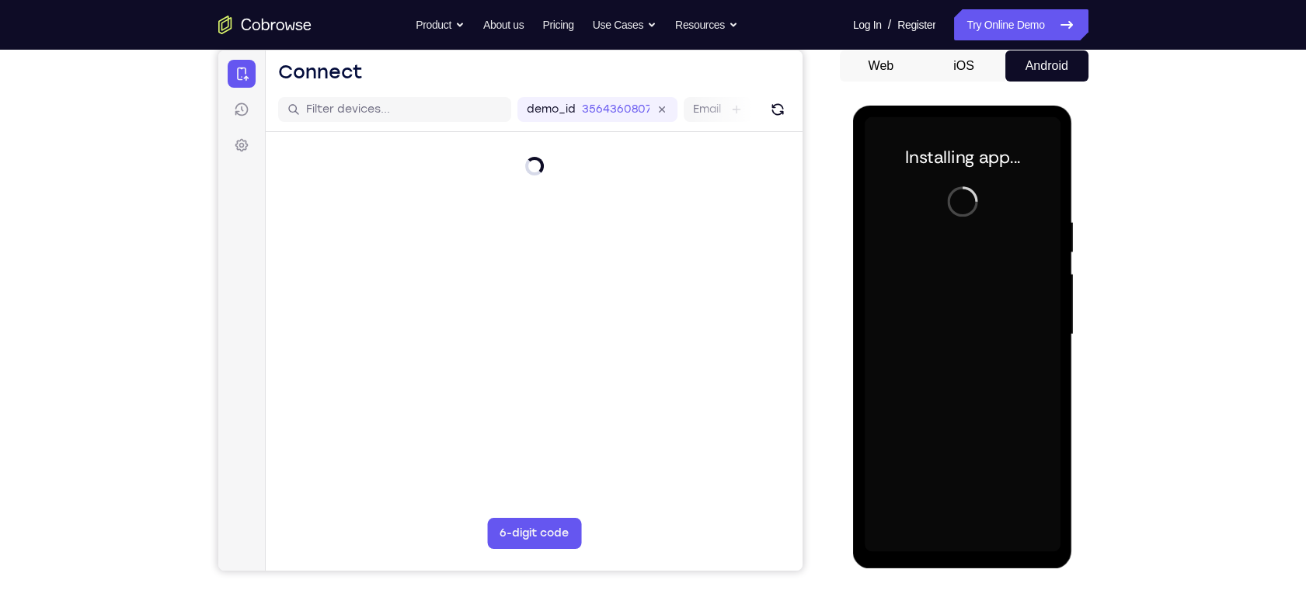
scroll to position [157, 0]
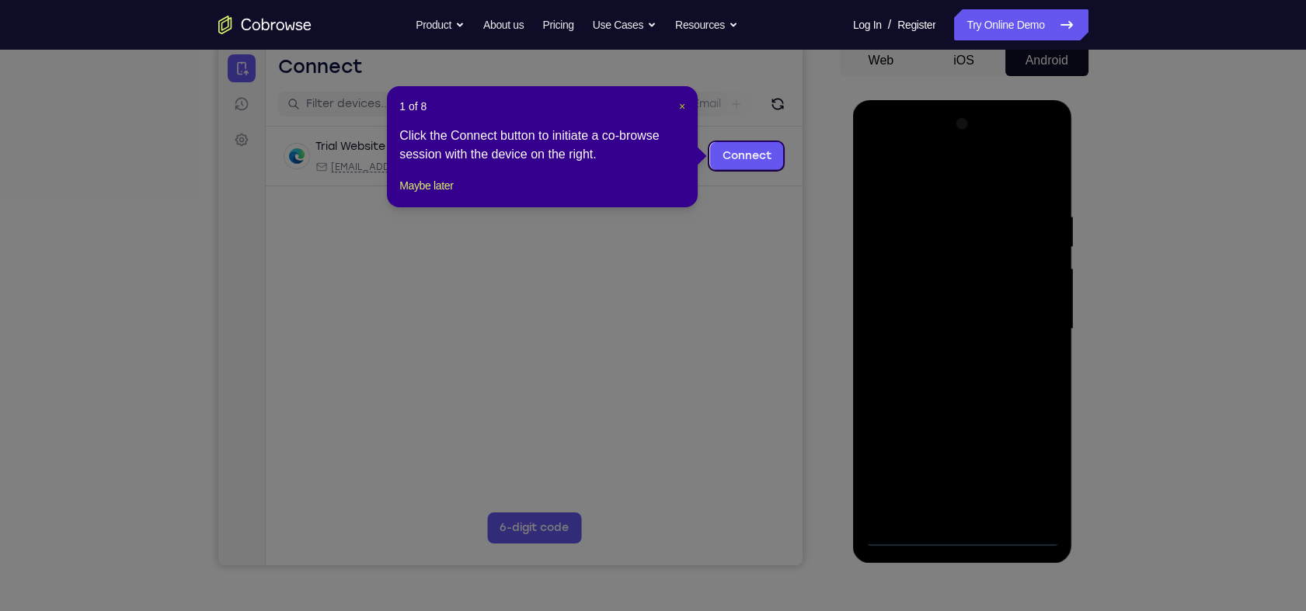
click at [684, 107] on span "×" at bounding box center [682, 106] width 6 height 12
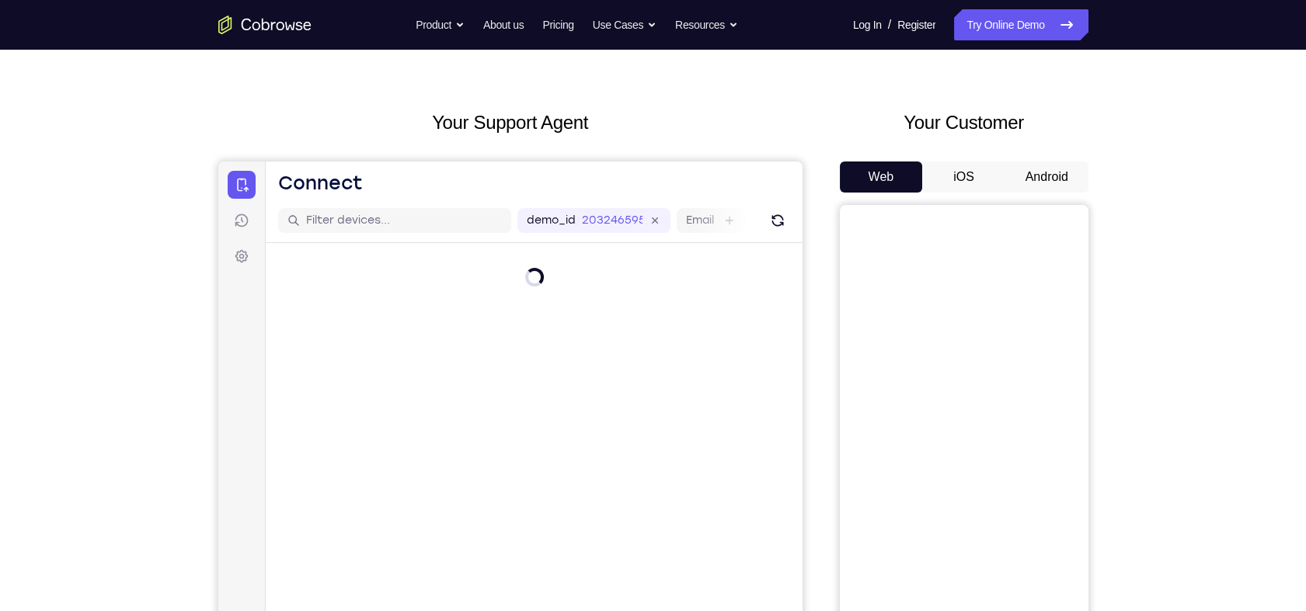
scroll to position [38, 0]
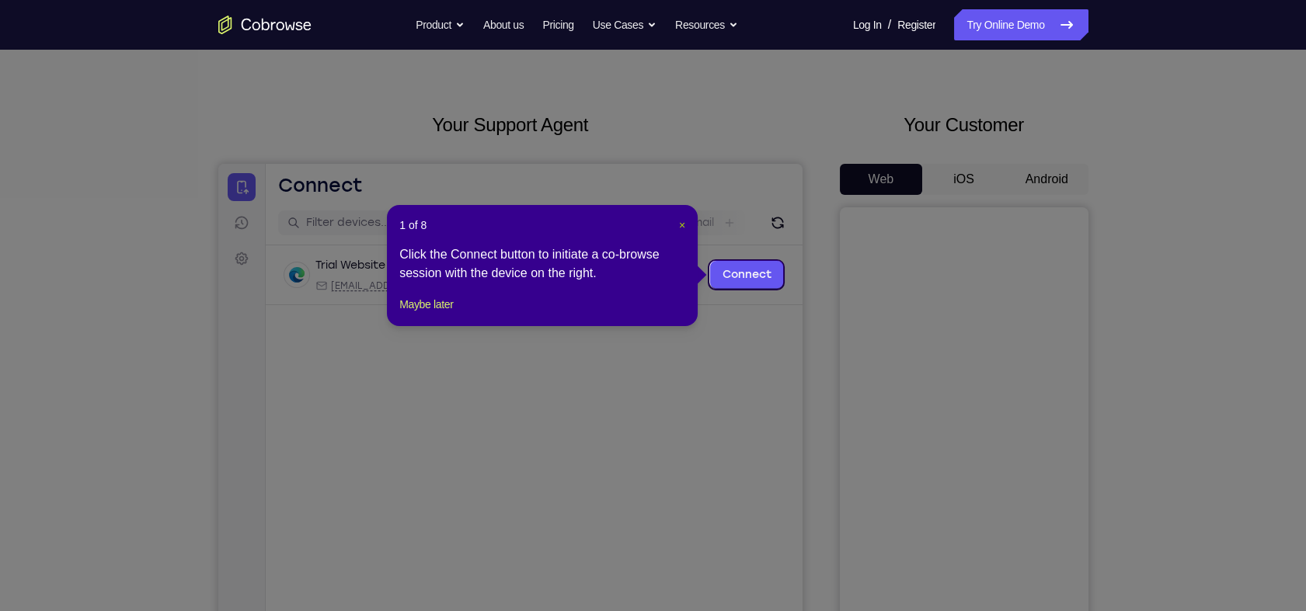
click at [679, 224] on span "×" at bounding box center [682, 225] width 6 height 12
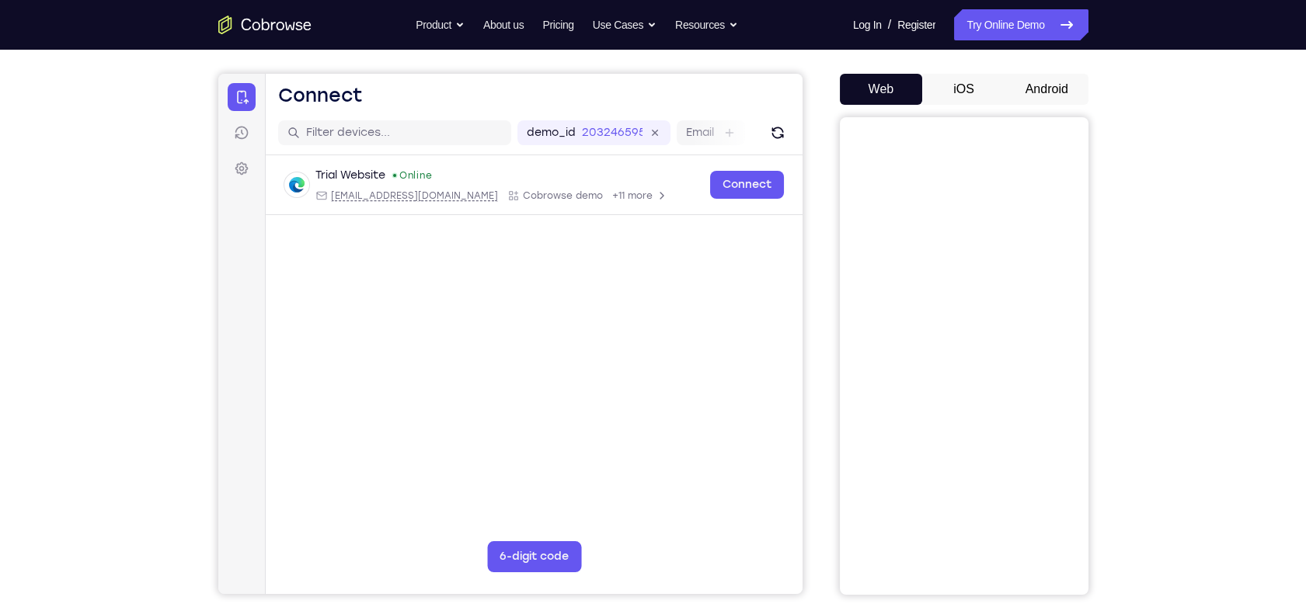
scroll to position [130, 0]
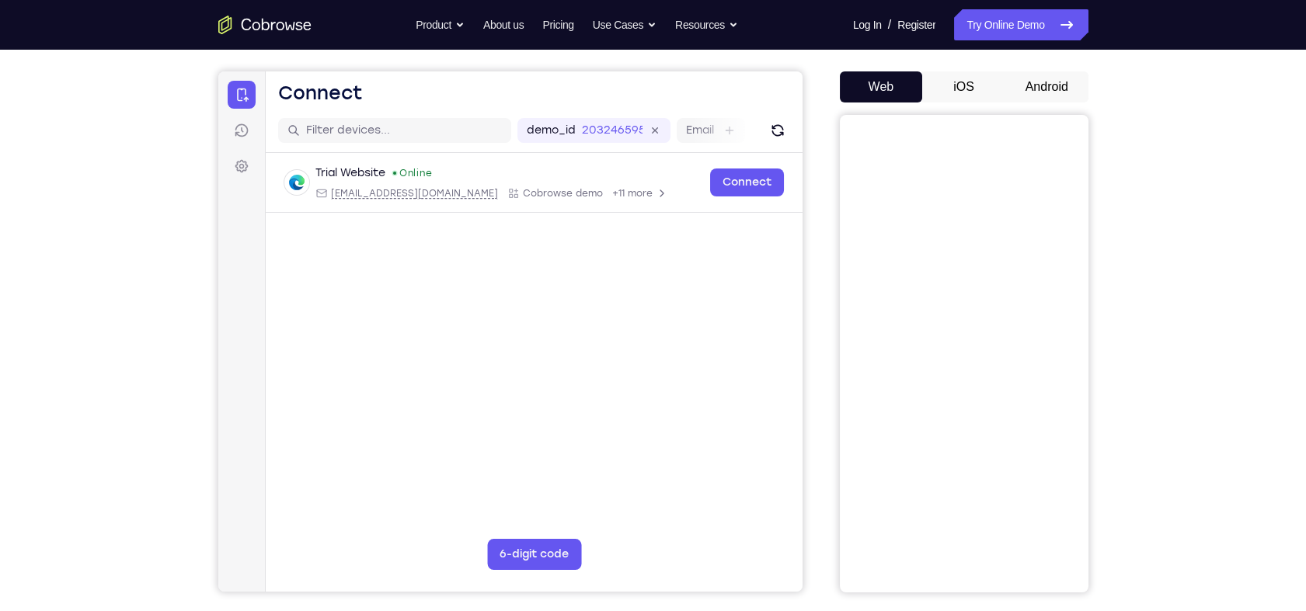
click at [1050, 80] on button "Android" at bounding box center [1046, 86] width 83 height 31
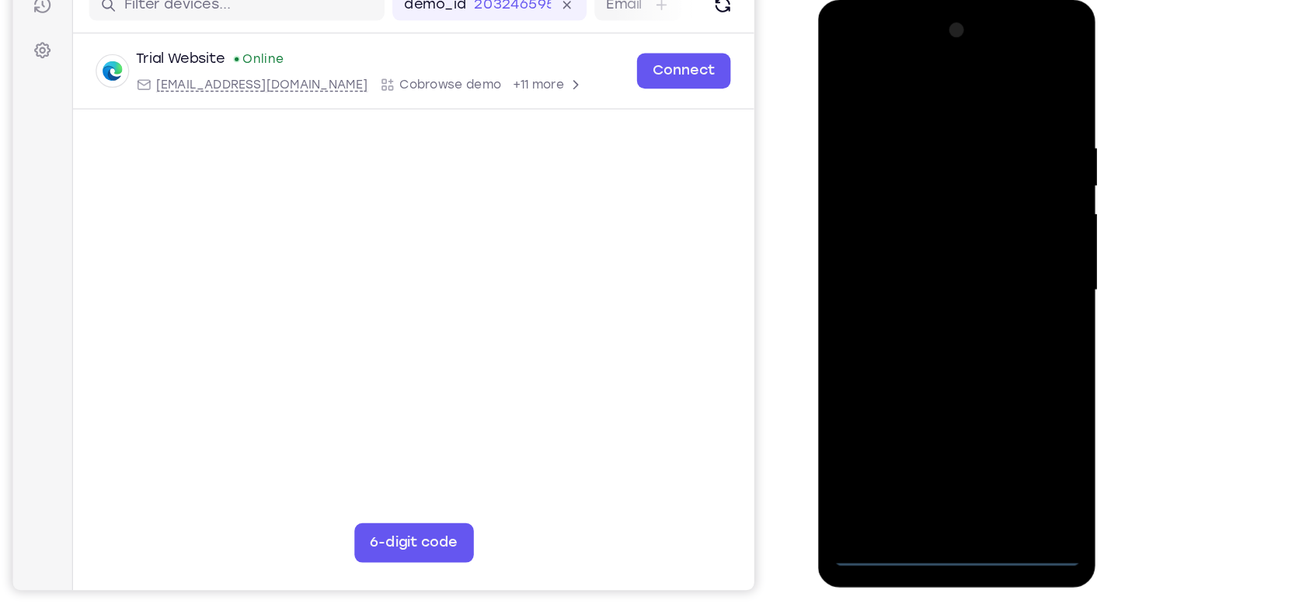
scroll to position [177, 0]
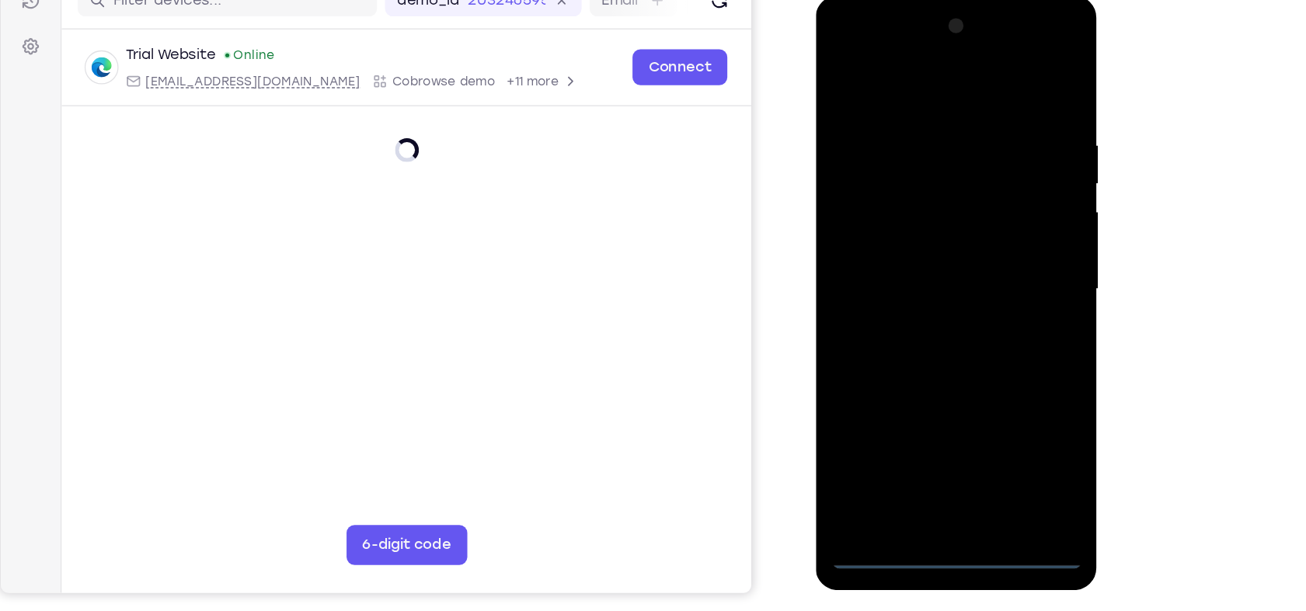
click at [931, 430] on div at bounding box center [925, 225] width 196 height 435
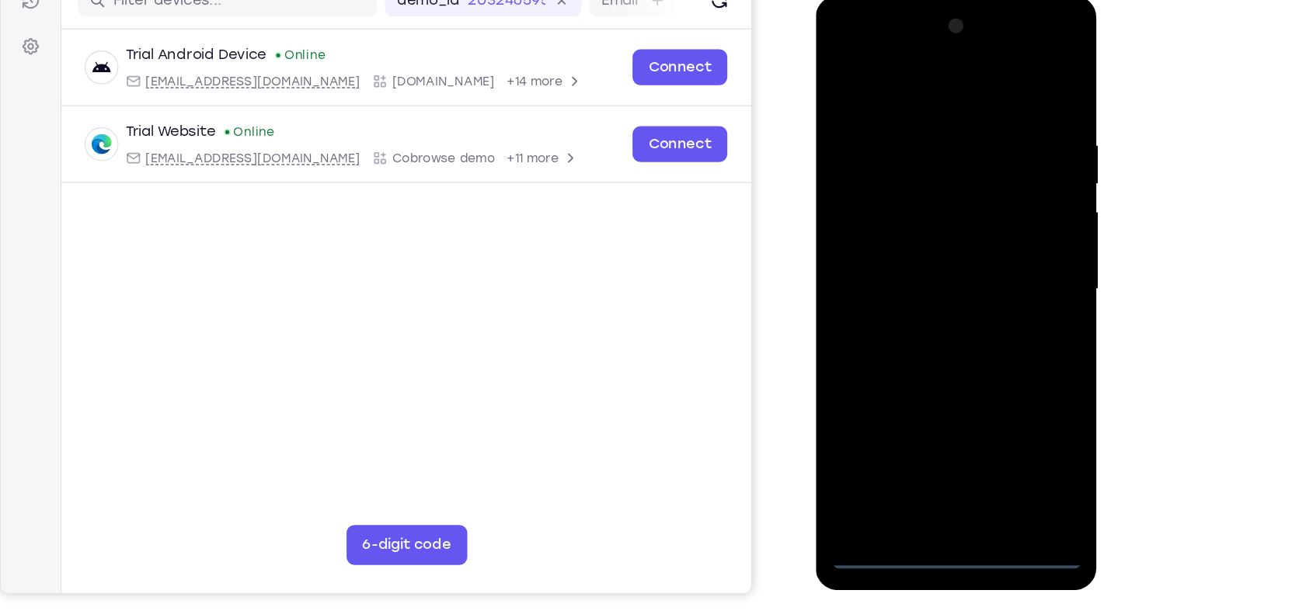
click at [986, 368] on div at bounding box center [925, 225] width 196 height 435
click at [937, 85] on div at bounding box center [925, 225] width 196 height 435
click at [985, 215] on div at bounding box center [925, 225] width 196 height 435
click at [906, 255] on div at bounding box center [925, 225] width 196 height 435
click at [911, 217] on div at bounding box center [925, 225] width 196 height 435
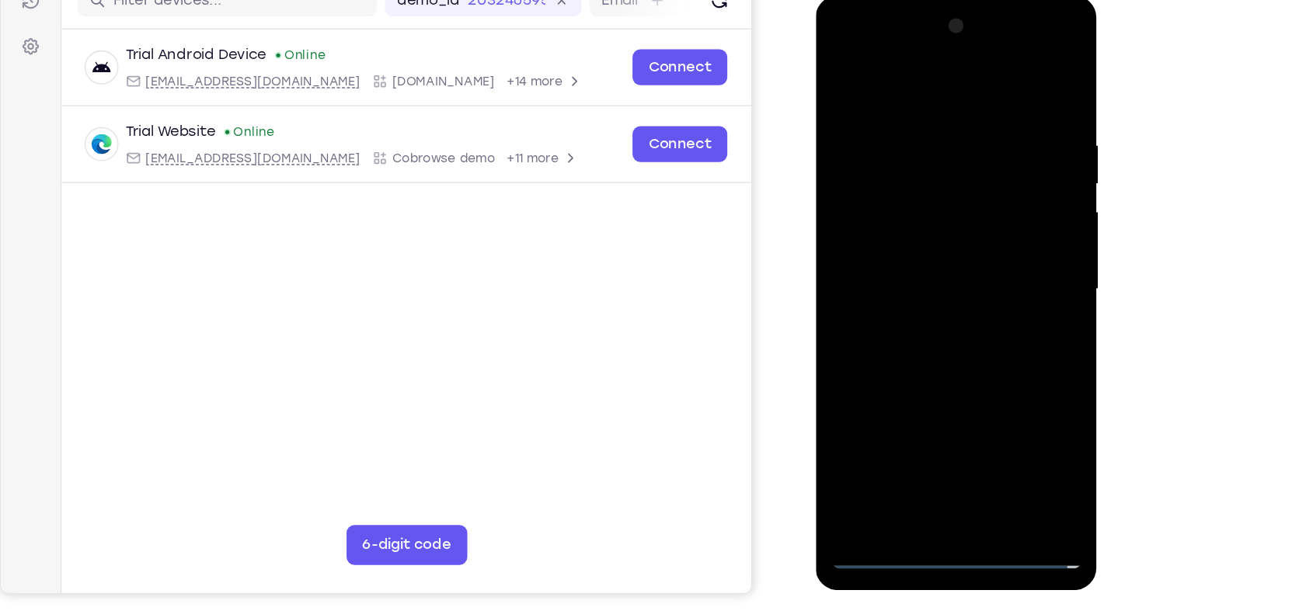
click at [892, 190] on div at bounding box center [925, 225] width 196 height 435
click at [906, 214] on div at bounding box center [925, 225] width 196 height 435
click at [920, 224] on div at bounding box center [925, 225] width 196 height 435
click at [948, 294] on div at bounding box center [925, 225] width 196 height 435
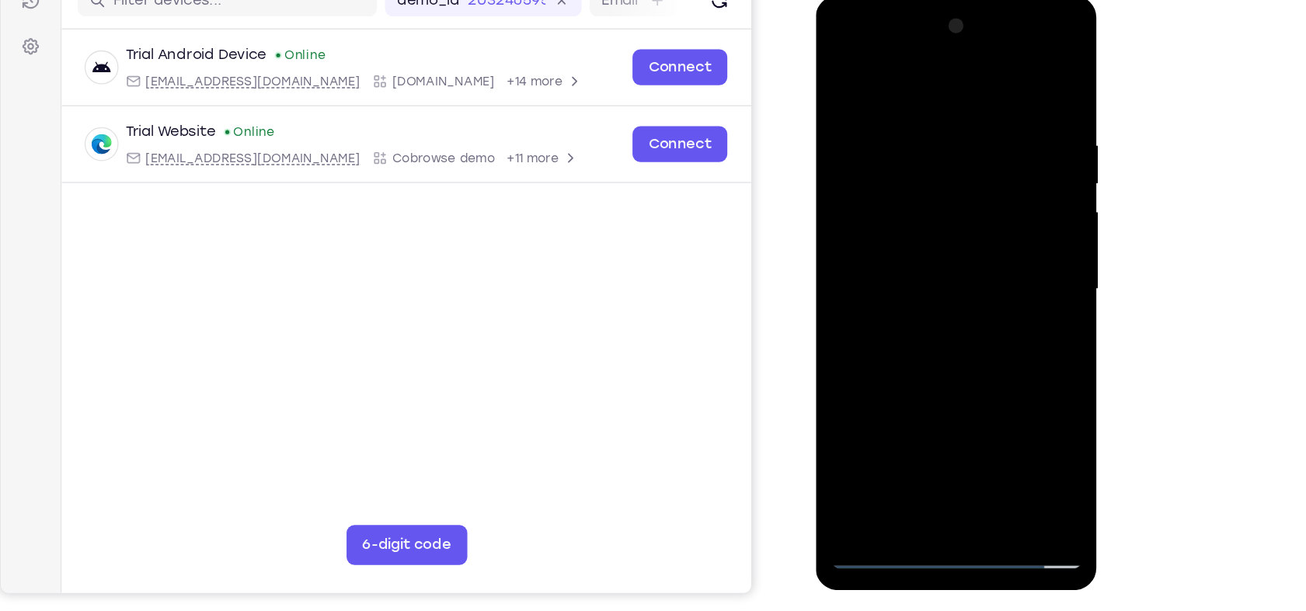
drag, startPoint x: 871, startPoint y: 64, endPoint x: 1066, endPoint y: 70, distance: 195.8
click at [1037, 70] on html "Online web based iOS Simulators and Android Emulators. Run iPhone, iPad, Mobile…" at bounding box center [926, 229] width 221 height 466
click at [966, 413] on div at bounding box center [925, 225] width 196 height 435
click at [940, 308] on div at bounding box center [925, 225] width 196 height 435
click at [910, 224] on div at bounding box center [925, 225] width 196 height 435
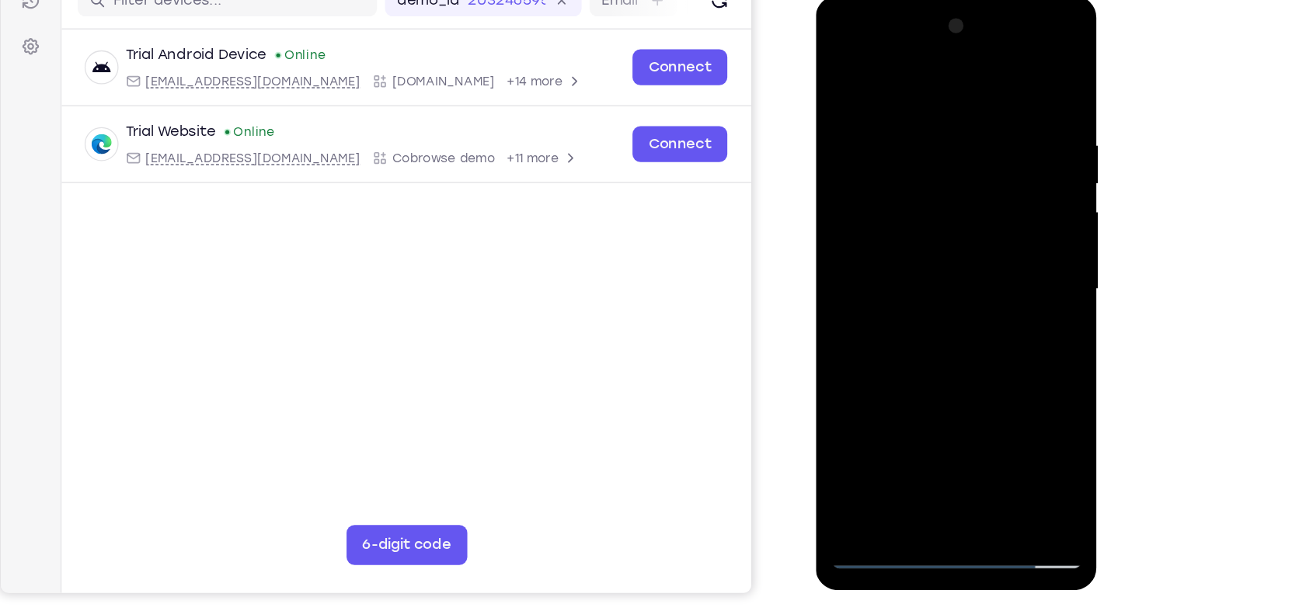
click at [985, 47] on div at bounding box center [925, 225] width 196 height 435
click at [855, 42] on div at bounding box center [925, 225] width 196 height 435
click at [896, 143] on div at bounding box center [925, 225] width 196 height 435
click at [872, 363] on div at bounding box center [925, 225] width 196 height 435
click at [931, 172] on div at bounding box center [925, 225] width 196 height 435
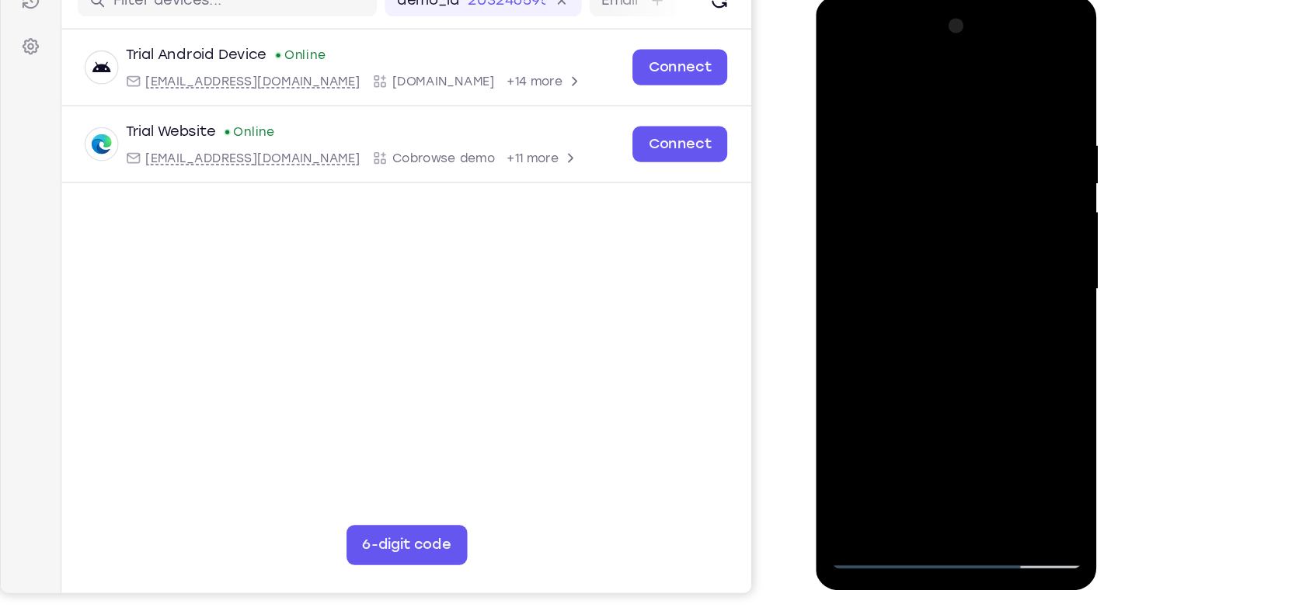
click at [929, 187] on div at bounding box center [925, 225] width 196 height 435
click at [839, 245] on div at bounding box center [925, 225] width 196 height 435
click at [847, 129] on div at bounding box center [925, 225] width 196 height 435
click at [872, 127] on div at bounding box center [925, 225] width 196 height 435
click at [918, 179] on div at bounding box center [925, 225] width 196 height 435
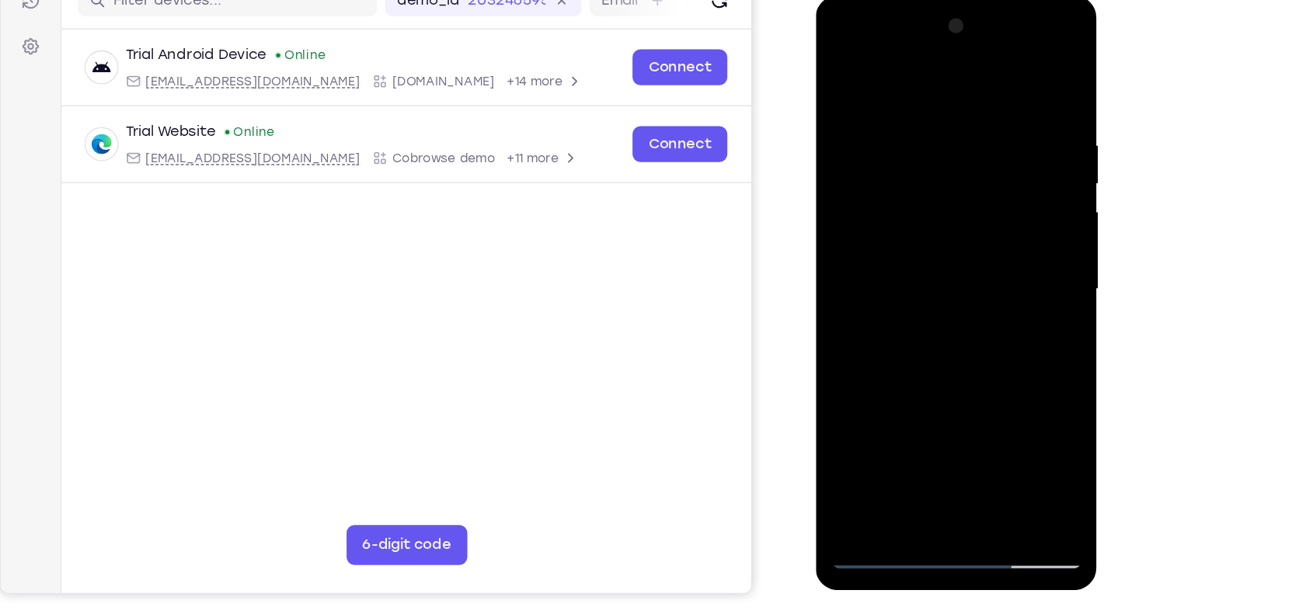
click at [850, 127] on div at bounding box center [925, 225] width 196 height 435
click at [832, 135] on div at bounding box center [925, 225] width 196 height 435
click at [873, 132] on div at bounding box center [925, 225] width 196 height 435
click at [989, 47] on div at bounding box center [925, 225] width 196 height 435
click at [913, 76] on div at bounding box center [925, 225] width 196 height 435
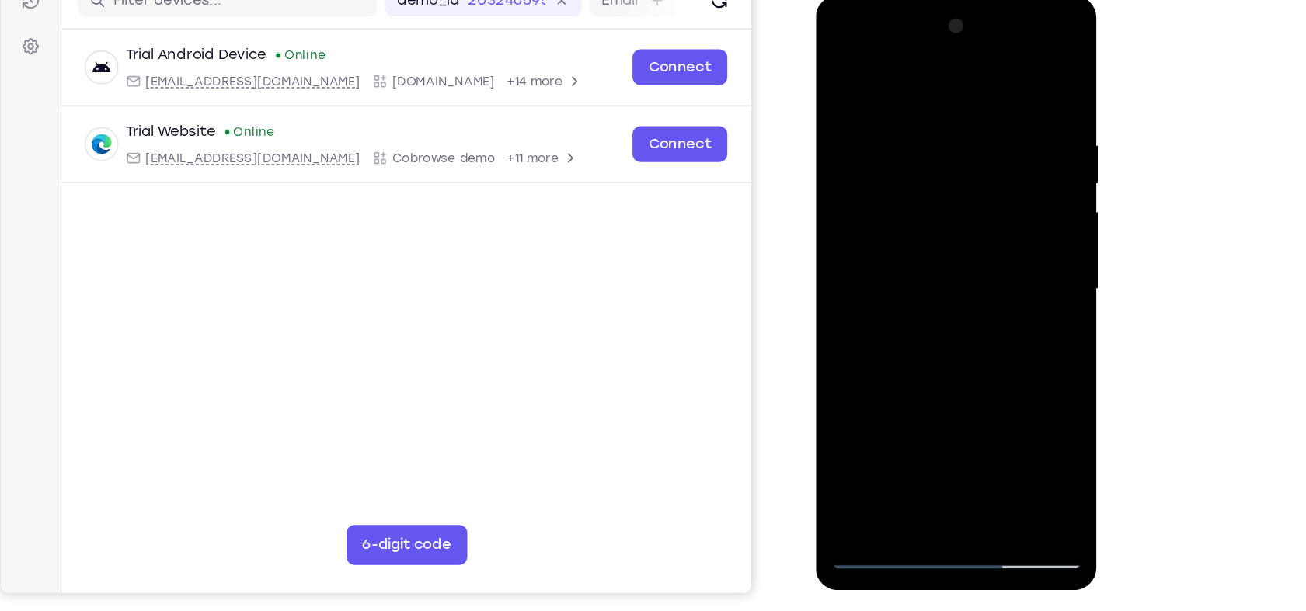
click at [894, 401] on div at bounding box center [925, 225] width 196 height 435
click at [916, 287] on div at bounding box center [925, 225] width 196 height 435
click at [1001, 266] on div at bounding box center [925, 225] width 196 height 435
click at [882, 213] on div at bounding box center [925, 225] width 196 height 435
click at [913, 345] on div at bounding box center [925, 225] width 196 height 435
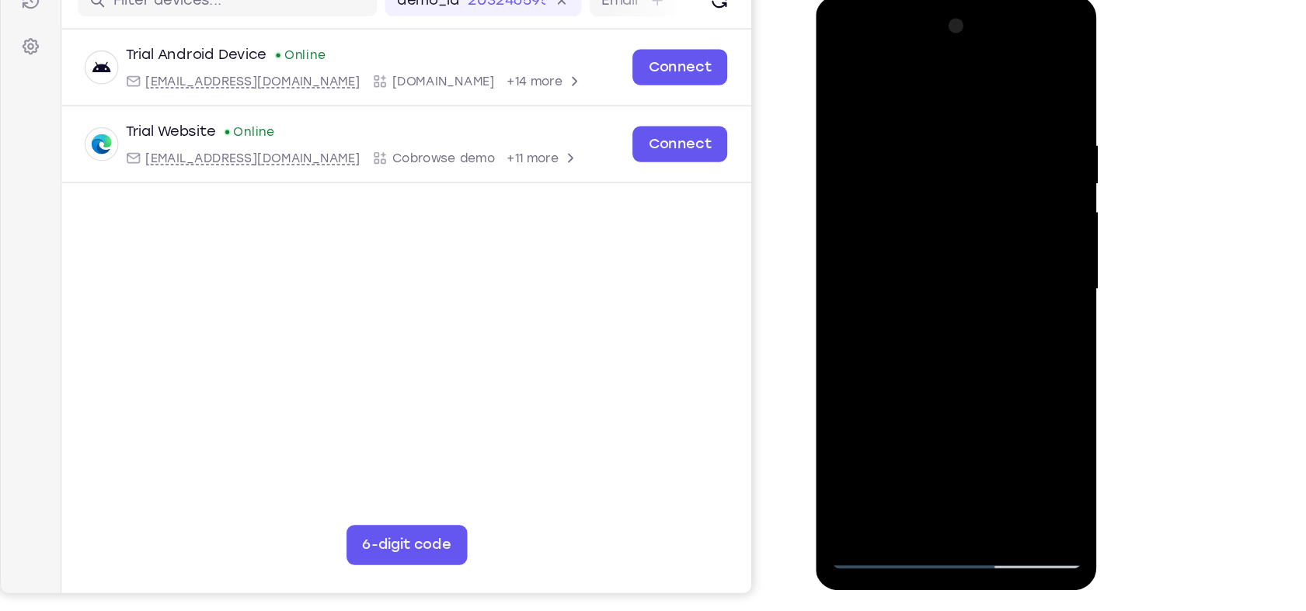
click at [927, 298] on div at bounding box center [925, 225] width 196 height 435
click at [950, 355] on div at bounding box center [925, 225] width 196 height 435
click at [986, 47] on div at bounding box center [925, 225] width 196 height 435
click at [925, 96] on div at bounding box center [925, 225] width 196 height 435
click at [1004, 72] on div at bounding box center [925, 225] width 196 height 435
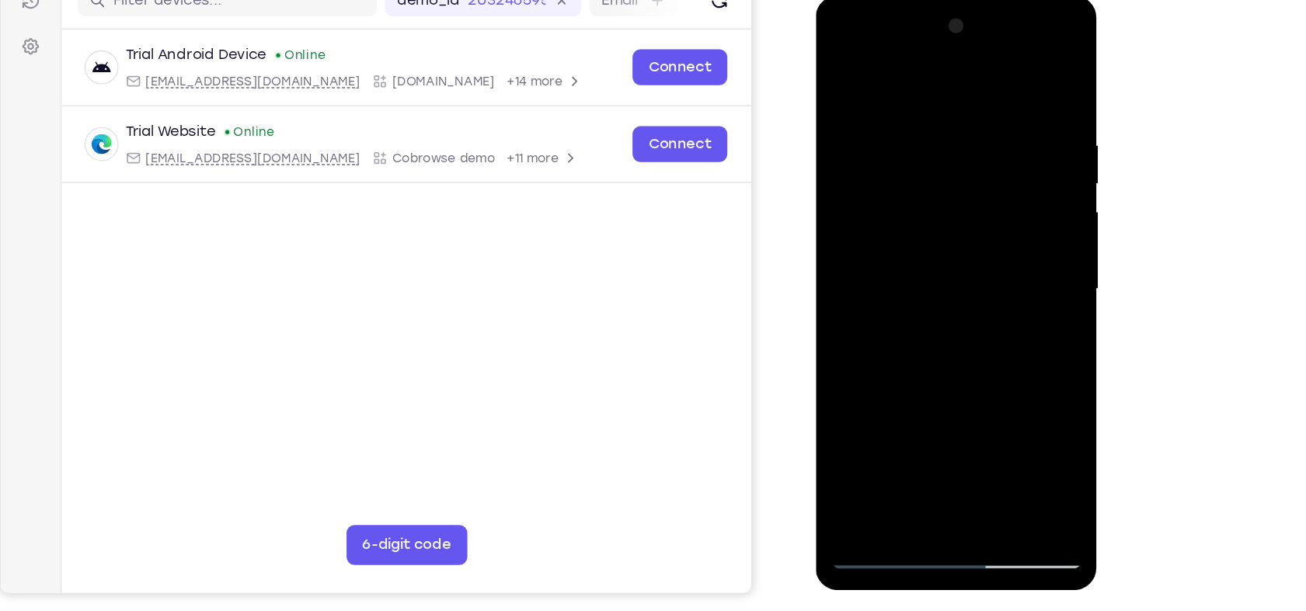
click at [842, 132] on div at bounding box center [925, 225] width 196 height 435
click at [839, 133] on div at bounding box center [925, 225] width 196 height 435
click at [876, 130] on div at bounding box center [925, 225] width 196 height 435
click at [986, 50] on div at bounding box center [925, 225] width 196 height 435
click at [908, 71] on div at bounding box center [925, 225] width 196 height 435
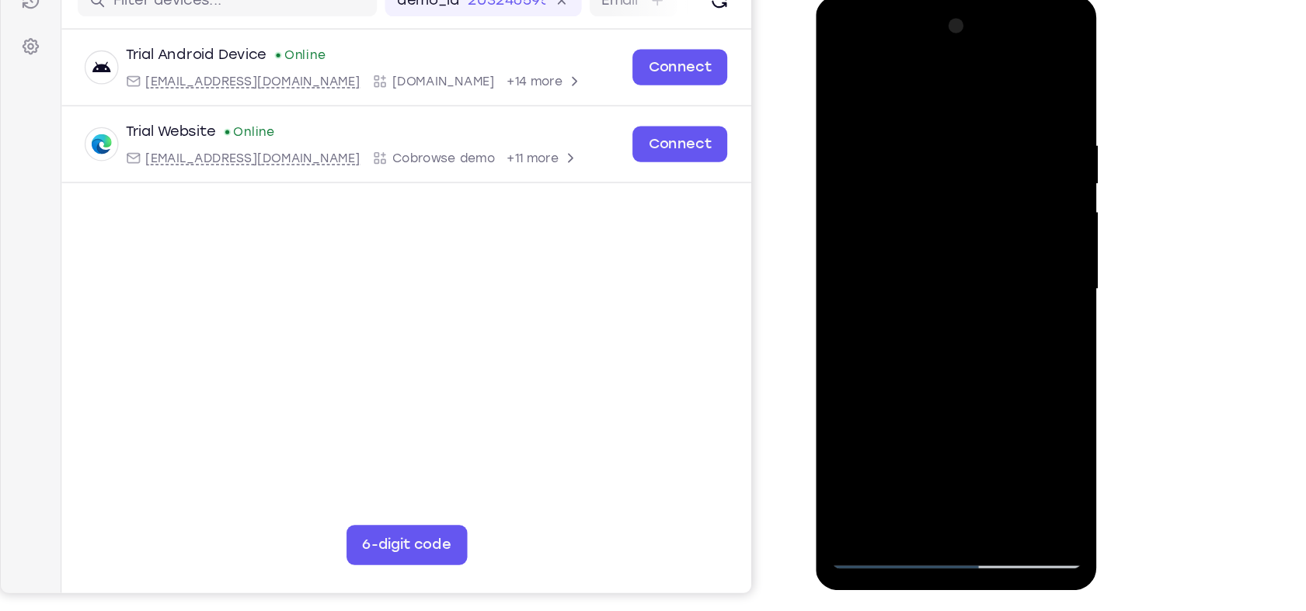
click at [932, 398] on div at bounding box center [925, 225] width 196 height 435
click at [929, 294] on div at bounding box center [925, 225] width 196 height 435
click at [840, 69] on div at bounding box center [925, 225] width 196 height 435
click at [899, 115] on div at bounding box center [925, 225] width 196 height 435
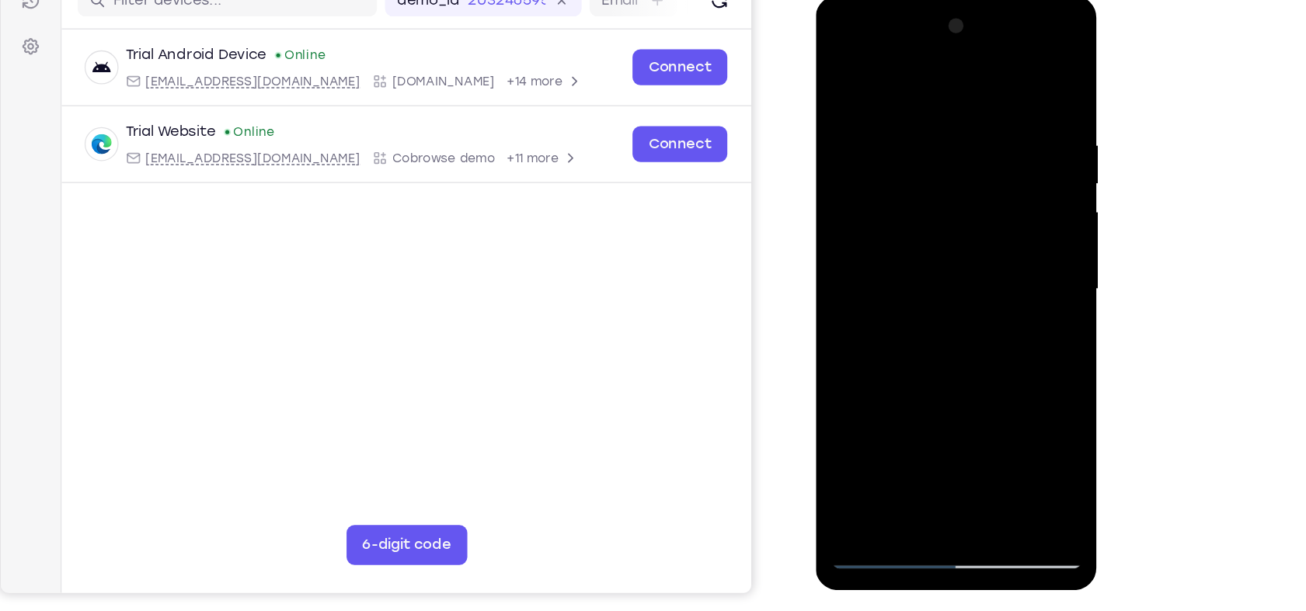
click at [1010, 72] on div at bounding box center [925, 225] width 196 height 435
click at [910, 104] on div at bounding box center [925, 225] width 196 height 435
click at [899, 75] on div at bounding box center [925, 225] width 196 height 435
click at [983, 183] on div at bounding box center [925, 225] width 196 height 435
click at [844, 64] on div at bounding box center [925, 225] width 196 height 435
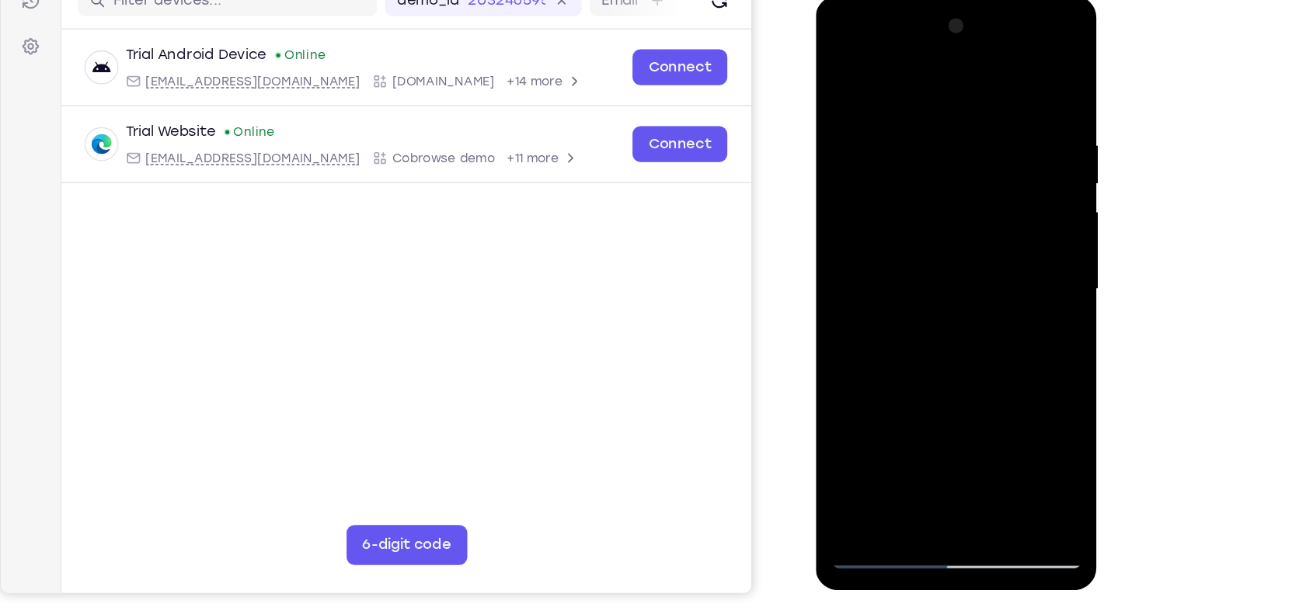
click at [844, 64] on div at bounding box center [925, 225] width 196 height 435
click at [875, 433] on div at bounding box center [925, 225] width 196 height 435
drag, startPoint x: 972, startPoint y: 117, endPoint x: 866, endPoint y: 143, distance: 109.5
click at [866, 143] on div at bounding box center [925, 225] width 196 height 435
drag, startPoint x: 1010, startPoint y: 122, endPoint x: 871, endPoint y: 146, distance: 141.1
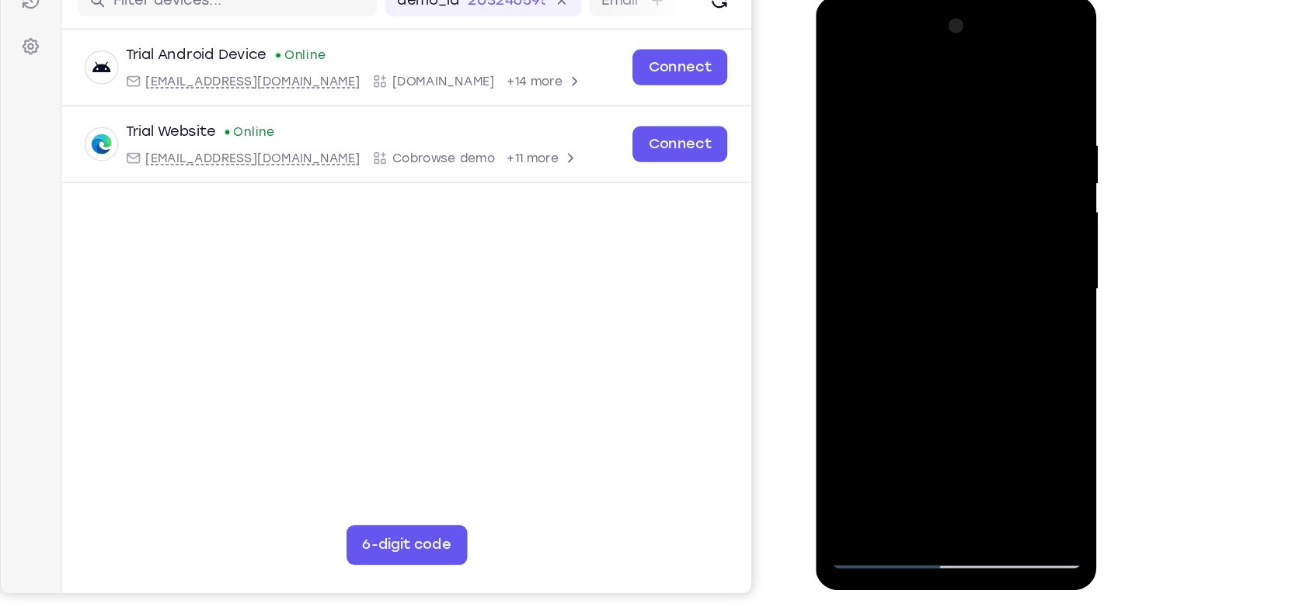
click at [871, 146] on div at bounding box center [925, 225] width 196 height 435
click at [966, 402] on div at bounding box center [925, 225] width 196 height 435
click at [848, 62] on div at bounding box center [925, 225] width 196 height 435
drag, startPoint x: 977, startPoint y: 108, endPoint x: 847, endPoint y: 128, distance: 132.0
click at [847, 128] on div at bounding box center [925, 225] width 196 height 435
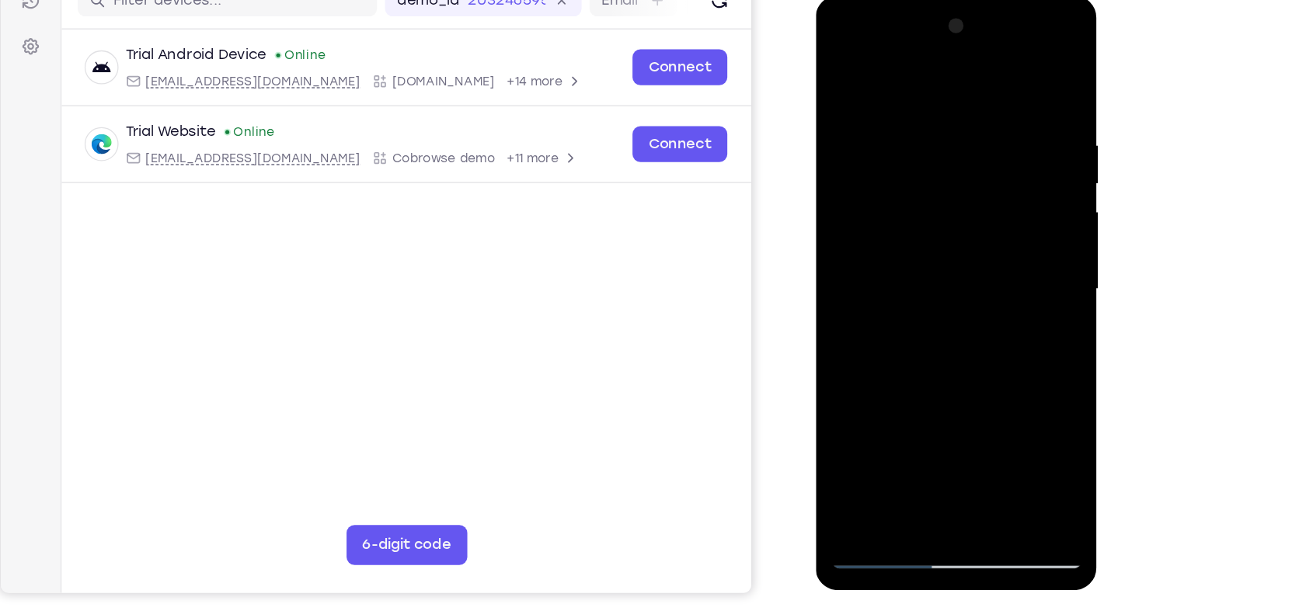
drag, startPoint x: 990, startPoint y: 103, endPoint x: 848, endPoint y: 117, distance: 142.1
click at [848, 117] on div at bounding box center [925, 225] width 196 height 435
drag, startPoint x: 998, startPoint y: 106, endPoint x: 833, endPoint y: 132, distance: 166.7
click at [833, 132] on div at bounding box center [925, 225] width 196 height 435
drag, startPoint x: 981, startPoint y: 109, endPoint x: 847, endPoint y: 136, distance: 136.3
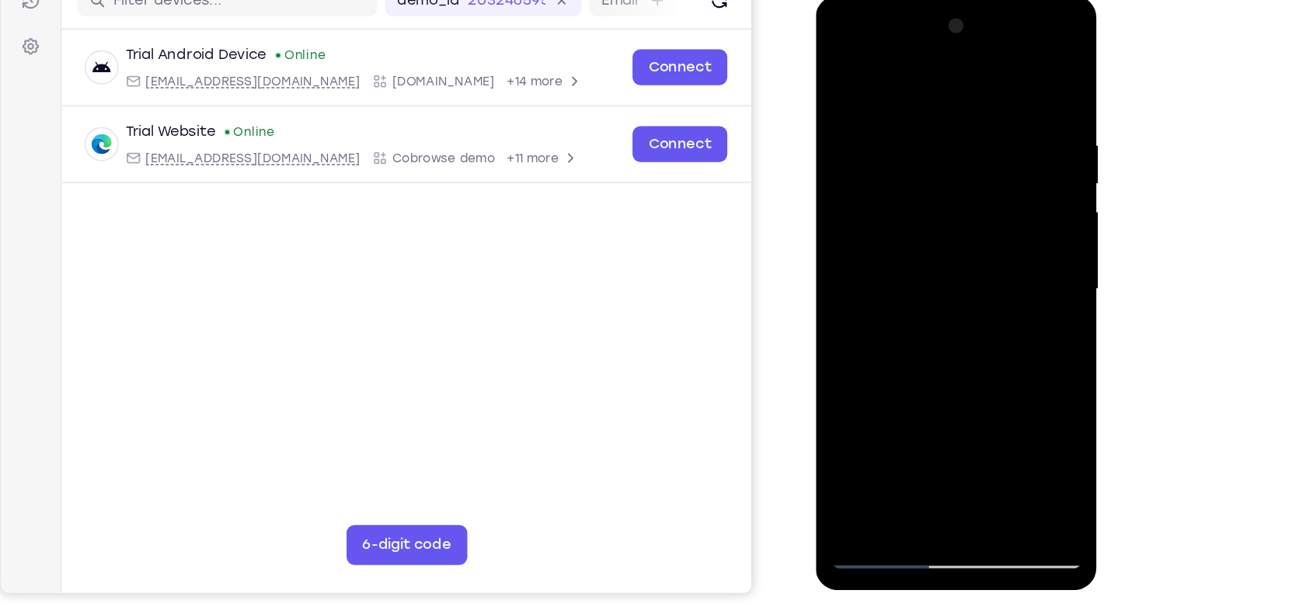
click at [847, 136] on div at bounding box center [925, 225] width 196 height 435
drag, startPoint x: 1002, startPoint y: 116, endPoint x: 824, endPoint y: 147, distance: 180.6
click at [824, 147] on div at bounding box center [926, 227] width 220 height 463
drag, startPoint x: 976, startPoint y: 117, endPoint x: 829, endPoint y: 141, distance: 148.6
click at [829, 141] on div at bounding box center [925, 225] width 196 height 435
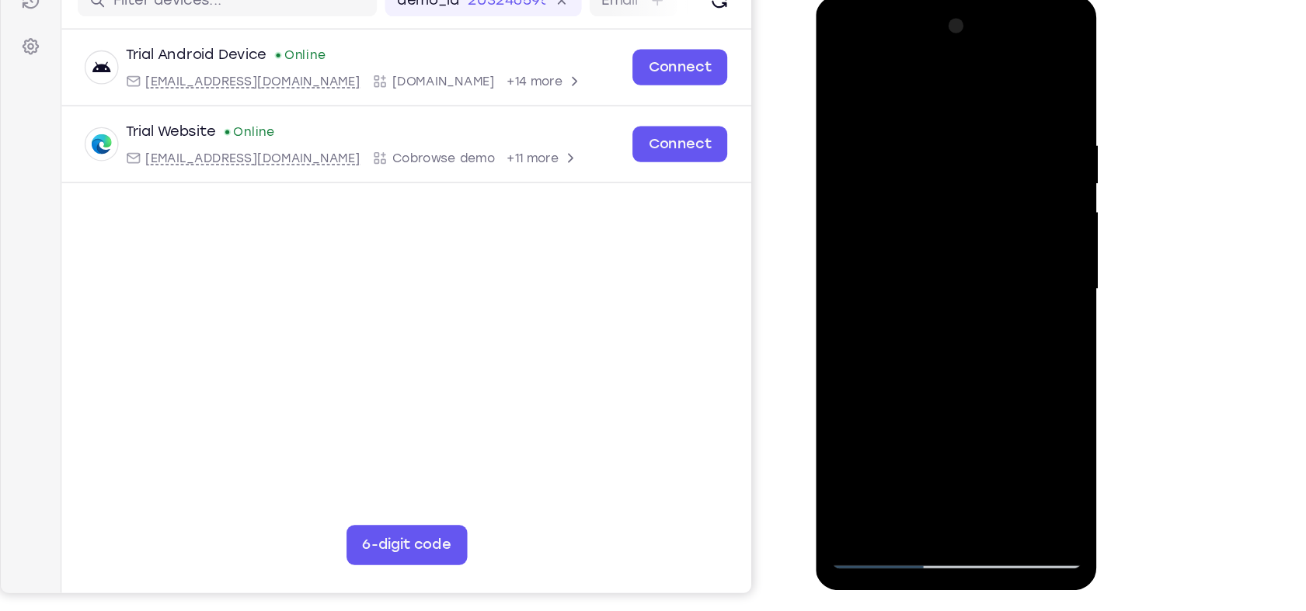
click at [851, 97] on div at bounding box center [925, 225] width 196 height 435
click at [883, 68] on div at bounding box center [925, 225] width 196 height 435
click at [990, 272] on div at bounding box center [925, 225] width 196 height 435
click at [844, 66] on div at bounding box center [925, 225] width 196 height 435
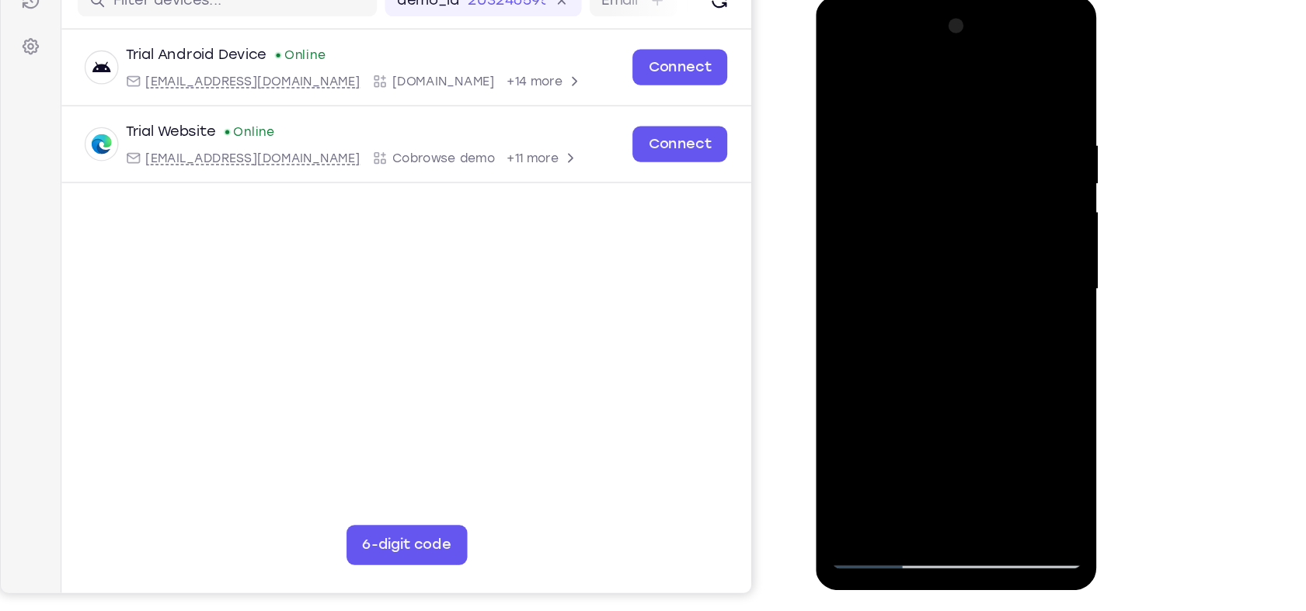
click at [876, 71] on div at bounding box center [925, 225] width 196 height 435
click at [828, 54] on div at bounding box center [925, 225] width 196 height 435
drag, startPoint x: 835, startPoint y: 64, endPoint x: 859, endPoint y: 181, distance: 119.0
click at [859, 181] on div at bounding box center [925, 225] width 196 height 435
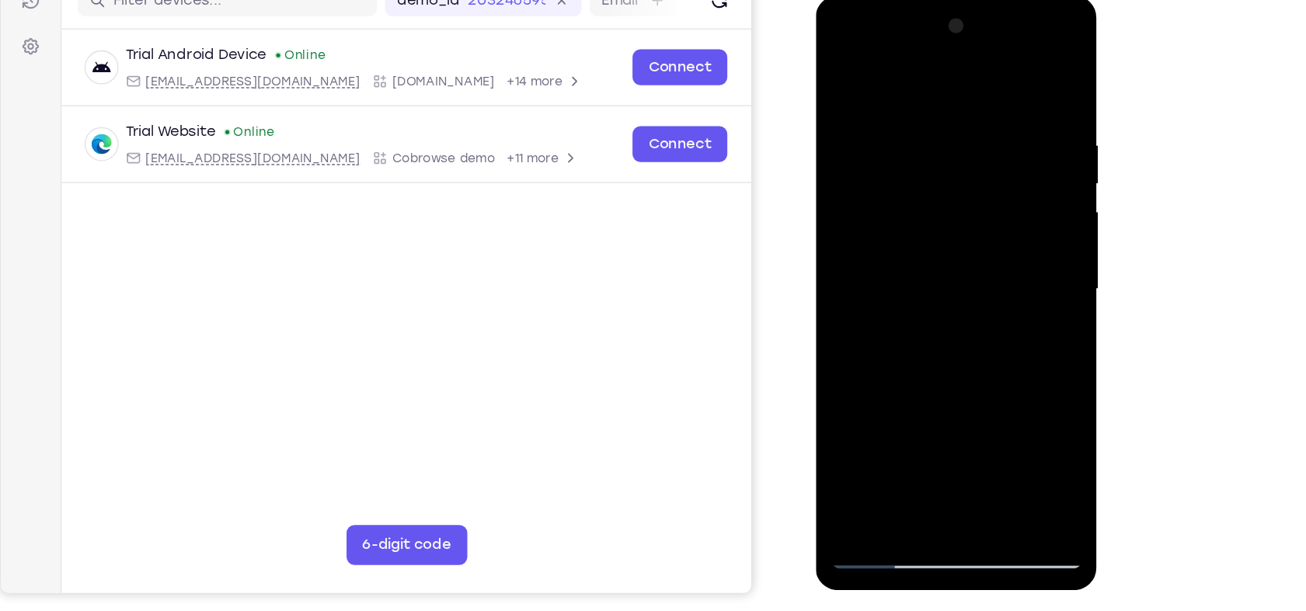
click at [910, 112] on div at bounding box center [925, 225] width 196 height 435
click at [1021, 75] on div at bounding box center [925, 225] width 196 height 435
click at [1007, 77] on div at bounding box center [925, 225] width 196 height 435
drag, startPoint x: 977, startPoint y: 113, endPoint x: 869, endPoint y: 120, distance: 108.2
click at [869, 120] on div at bounding box center [925, 225] width 196 height 435
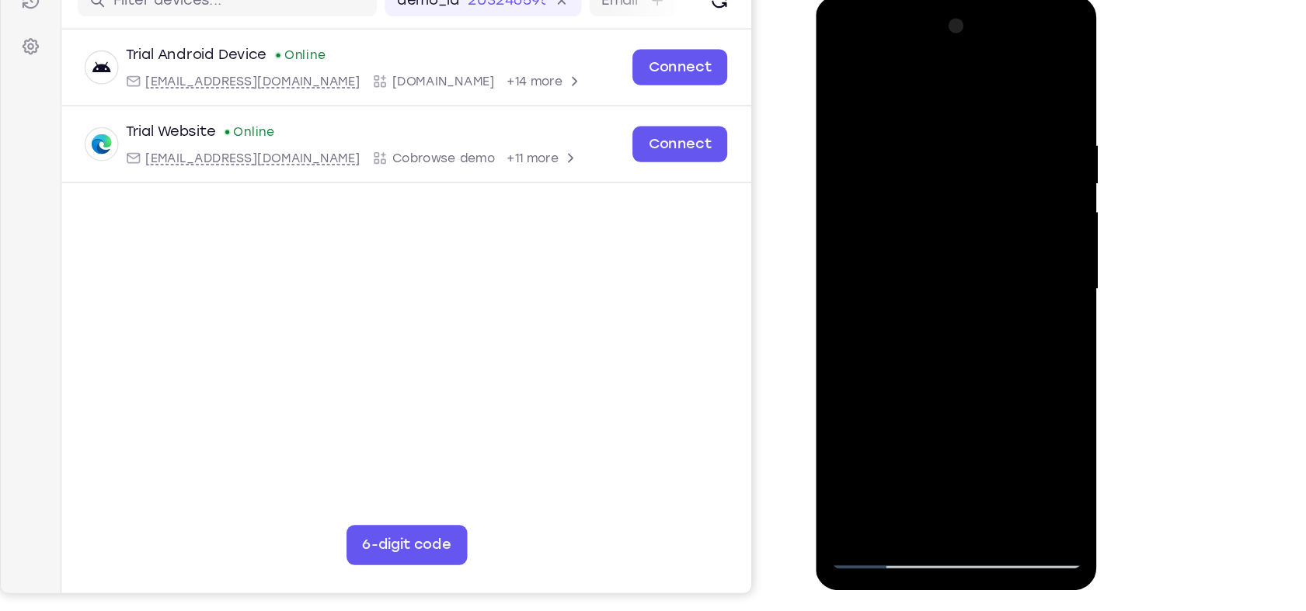
drag, startPoint x: 977, startPoint y: 113, endPoint x: 839, endPoint y: 122, distance: 138.5
click at [839, 122] on div at bounding box center [925, 225] width 196 height 435
drag, startPoint x: 973, startPoint y: 280, endPoint x: 941, endPoint y: 50, distance: 232.2
click at [941, 50] on div at bounding box center [925, 225] width 196 height 435
drag, startPoint x: 943, startPoint y: 318, endPoint x: 938, endPoint y: 76, distance: 241.6
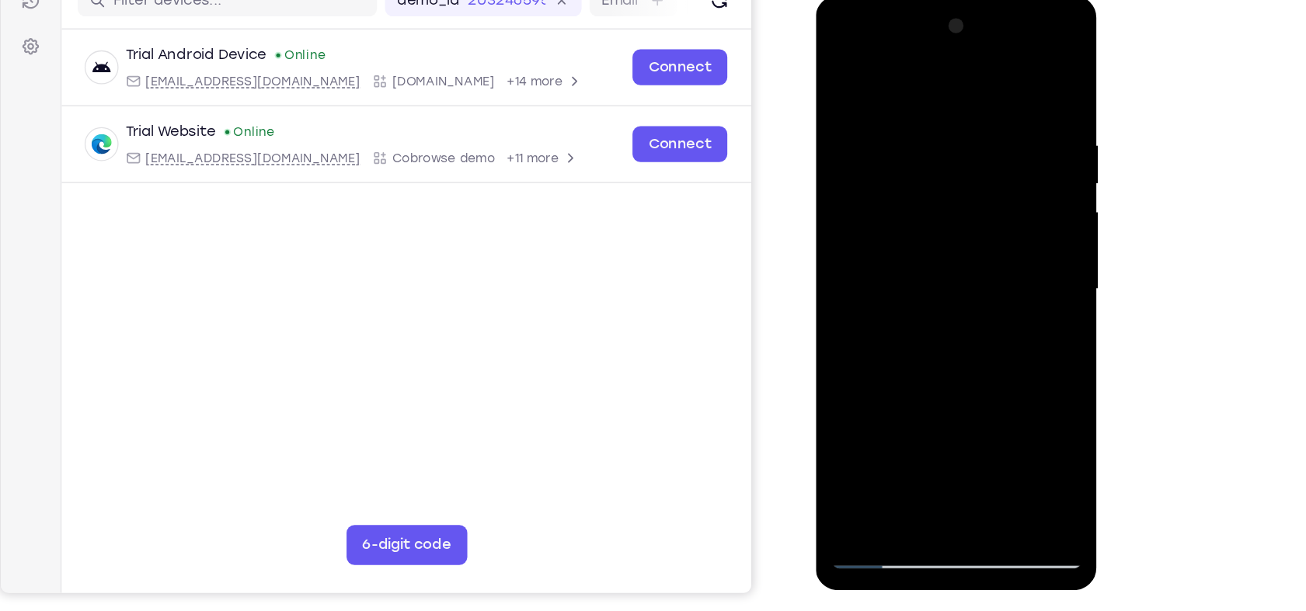
click at [938, 76] on div at bounding box center [925, 225] width 196 height 435
drag, startPoint x: 967, startPoint y: 330, endPoint x: 952, endPoint y: 17, distance: 313.4
click at [952, 17] on div at bounding box center [925, 225] width 196 height 435
drag, startPoint x: 950, startPoint y: 307, endPoint x: 941, endPoint y: 39, distance: 268.1
click at [941, 39] on div at bounding box center [925, 225] width 196 height 435
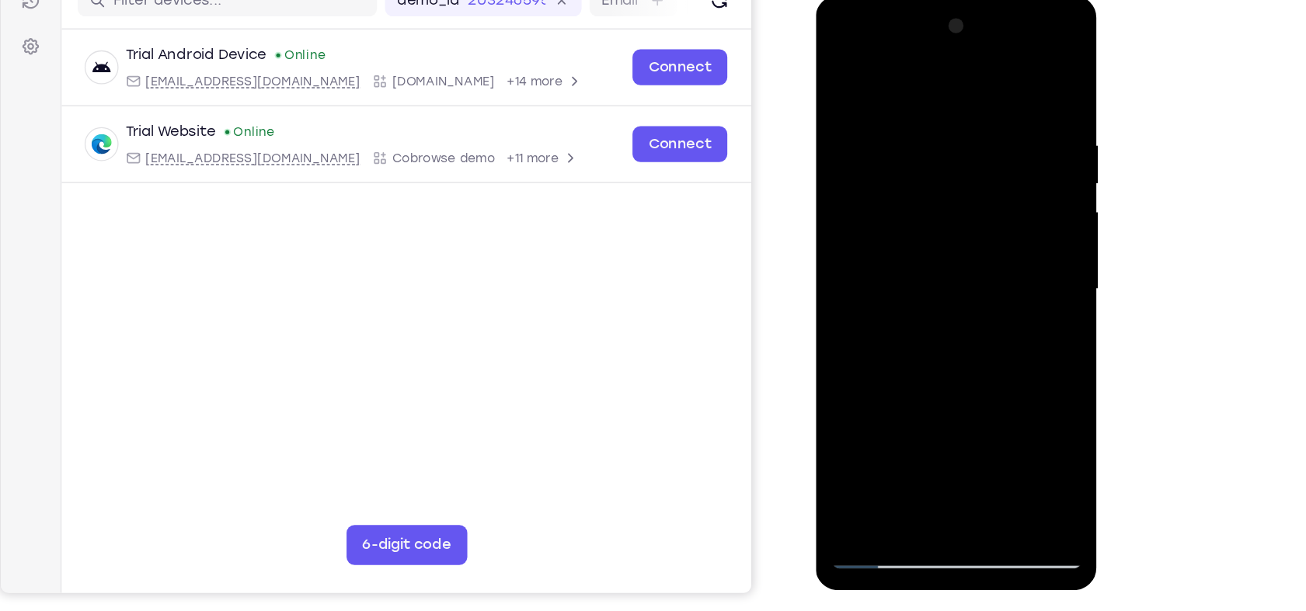
drag, startPoint x: 953, startPoint y: 311, endPoint x: 956, endPoint y: -18, distance: 329.4
click at [956, 0] on html "Online web based iOS Simulators and Android Emulators. Run iPhone, iPad, Mobile…" at bounding box center [926, 229] width 221 height 466
drag, startPoint x: 950, startPoint y: 298, endPoint x: 941, endPoint y: 2, distance: 296.9
click at [941, 2] on div at bounding box center [926, 227] width 220 height 463
drag, startPoint x: 921, startPoint y: 343, endPoint x: 921, endPoint y: 286, distance: 57.5
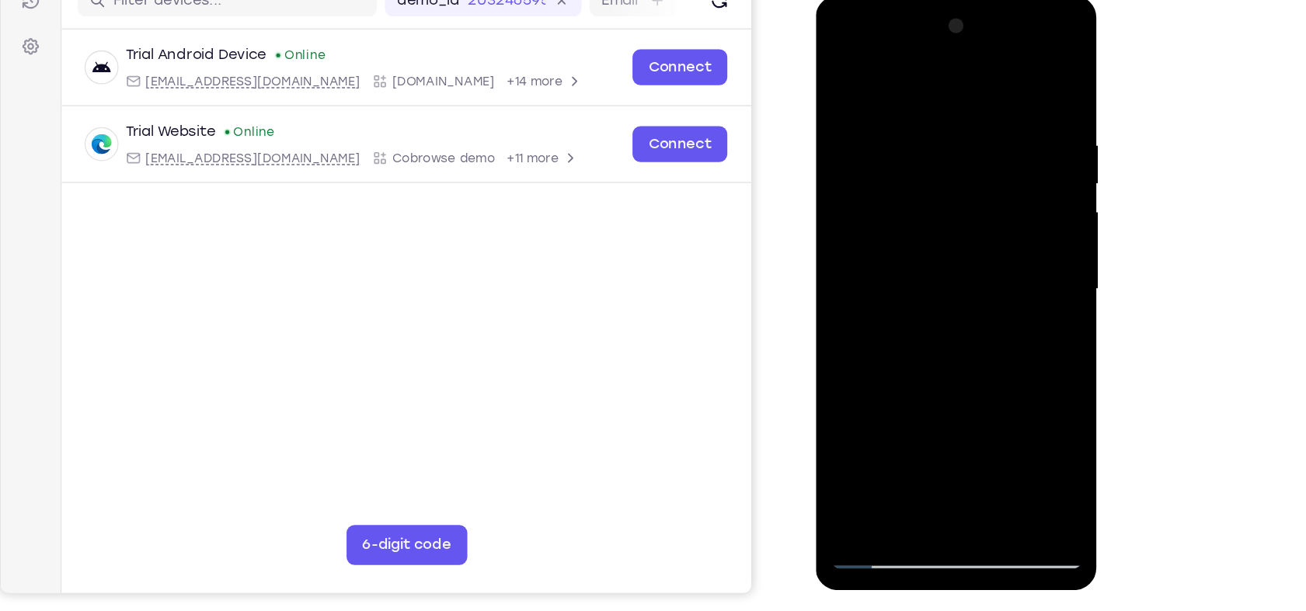
click at [921, 286] on div at bounding box center [925, 225] width 196 height 435
click at [1012, 228] on div at bounding box center [925, 225] width 196 height 435
click at [865, 105] on div at bounding box center [925, 225] width 196 height 435
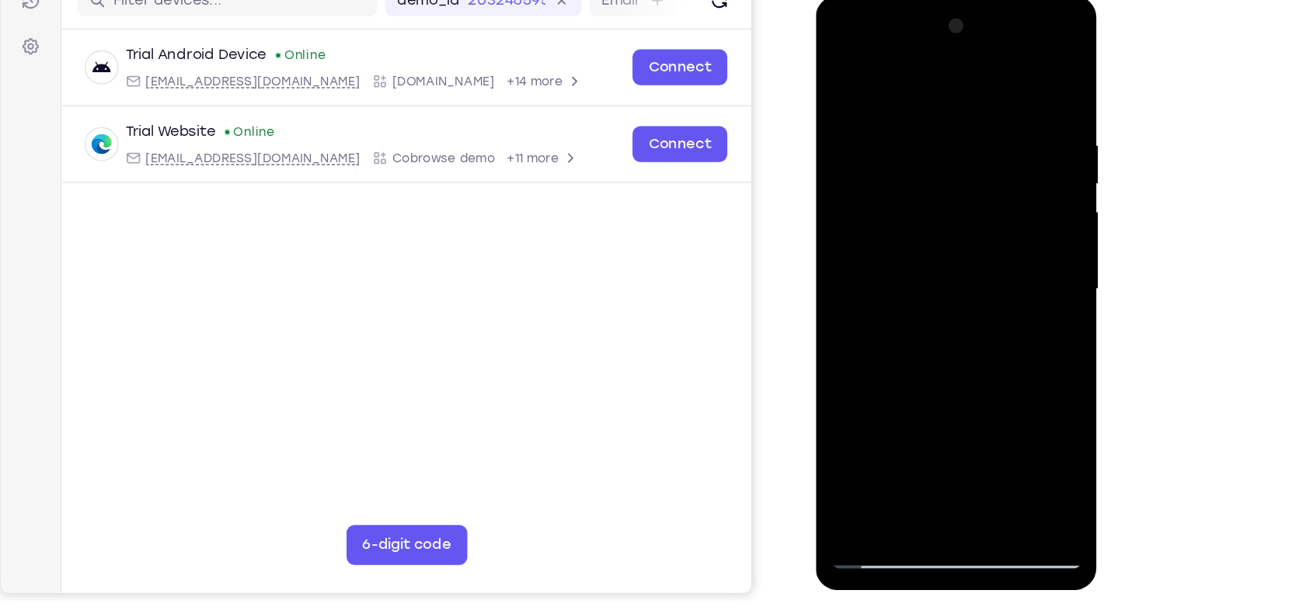
drag, startPoint x: 943, startPoint y: 89, endPoint x: 932, endPoint y: 350, distance: 262.0
click at [932, 350] on div at bounding box center [925, 225] width 196 height 435
drag, startPoint x: 966, startPoint y: 117, endPoint x: 951, endPoint y: 238, distance: 122.1
click at [951, 238] on div at bounding box center [925, 225] width 196 height 435
click at [993, 273] on div at bounding box center [925, 225] width 196 height 435
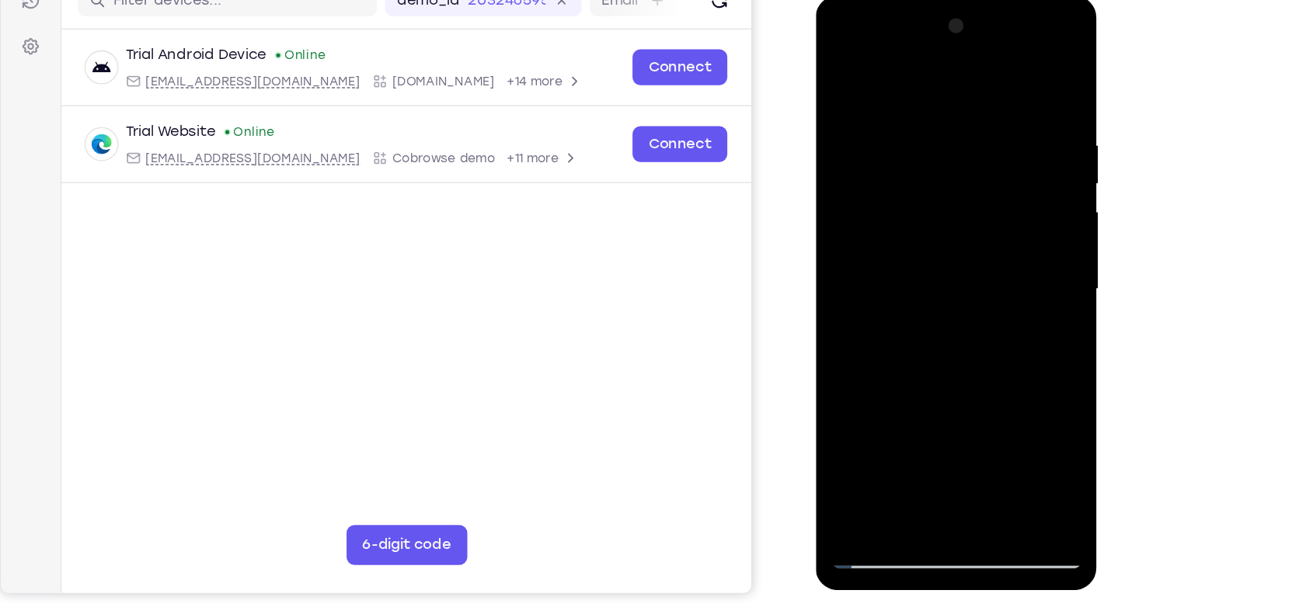
click at [839, 60] on div at bounding box center [925, 225] width 196 height 435
click at [866, 331] on div at bounding box center [925, 225] width 196 height 435
click at [841, 59] on div at bounding box center [925, 225] width 196 height 435
click at [857, 96] on div at bounding box center [925, 225] width 196 height 435
click at [1009, 71] on div at bounding box center [925, 225] width 196 height 435
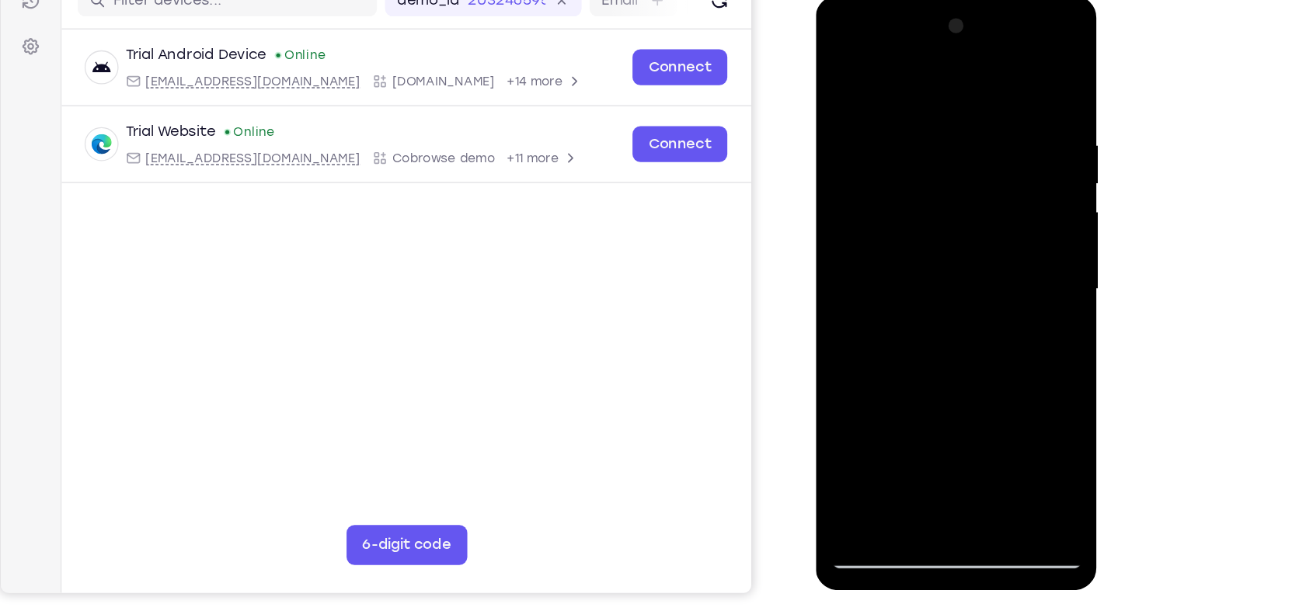
click at [851, 403] on div at bounding box center [925, 225] width 196 height 435
